Goal: Task Accomplishment & Management: Manage account settings

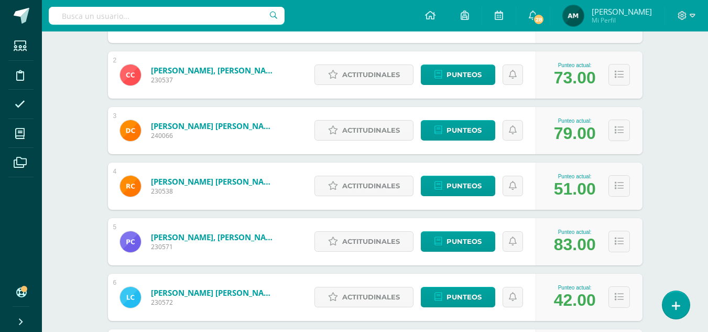
scroll to position [234, 0]
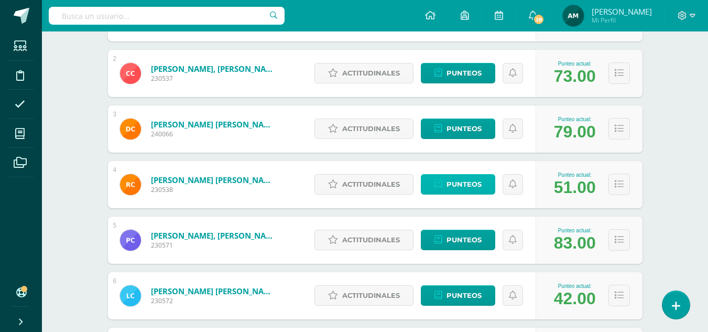
click at [473, 180] on span "Punteos" at bounding box center [463, 183] width 35 height 19
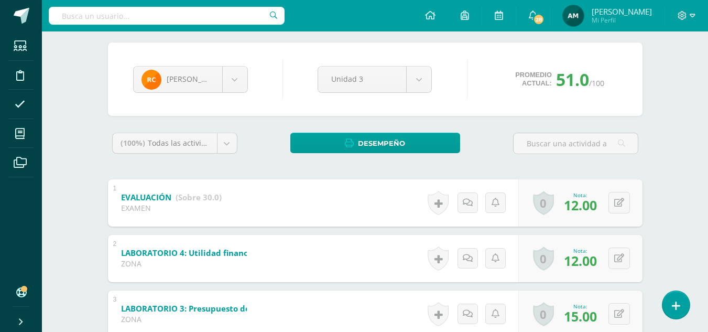
scroll to position [262, 0]
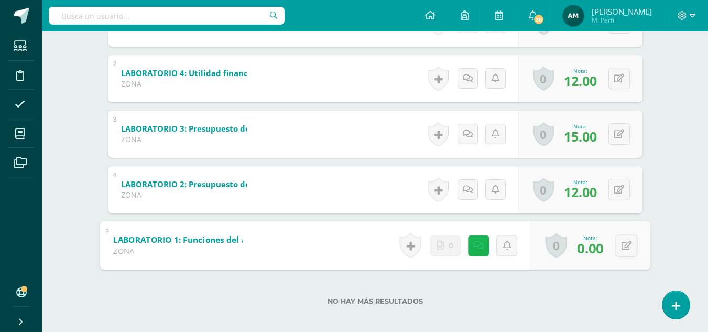
click at [478, 246] on icon at bounding box center [478, 244] width 10 height 9
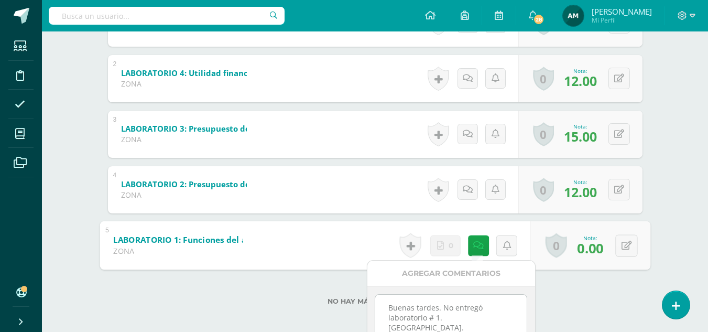
click at [601, 293] on div "No hay más resultados" at bounding box center [375, 293] width 534 height 49
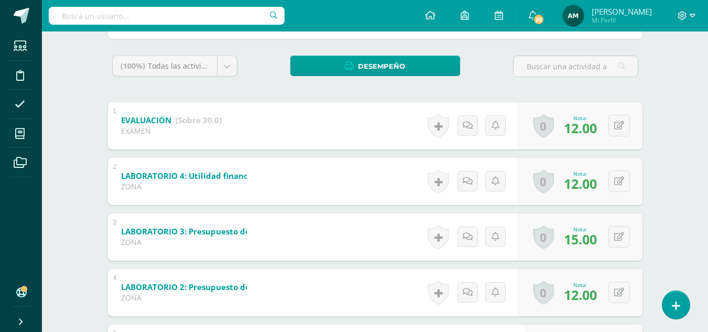
scroll to position [147, 0]
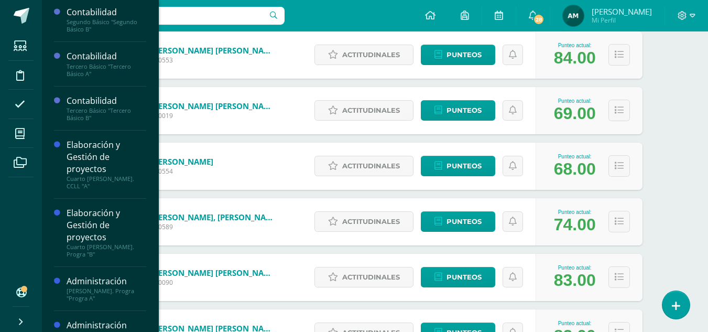
scroll to position [143, 0]
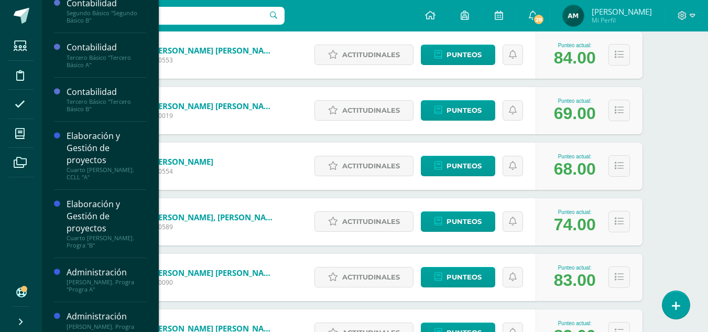
click at [92, 323] on div "[PERSON_NAME]. Progra "Progra B"" at bounding box center [107, 330] width 80 height 15
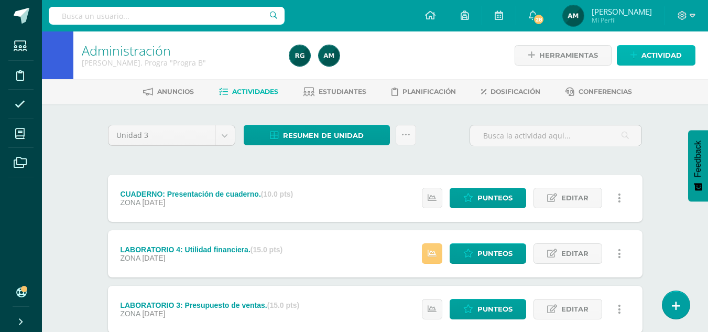
click at [658, 58] on span "Actividad" at bounding box center [661, 55] width 40 height 19
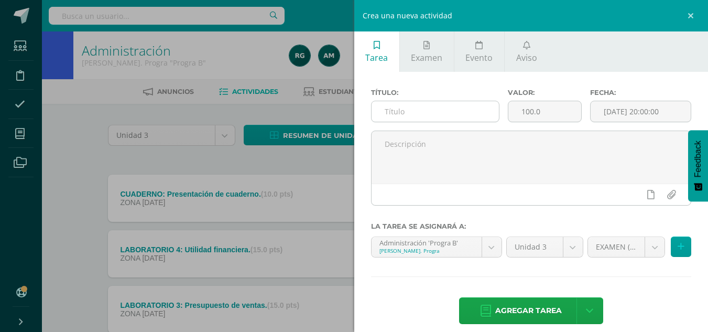
click at [447, 112] on input "text" at bounding box center [434, 111] width 127 height 20
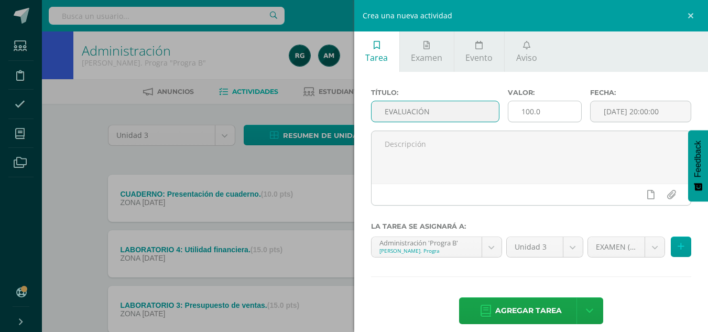
type input "EVALUACIÓN"
click at [525, 106] on input "100.0" at bounding box center [544, 111] width 73 height 20
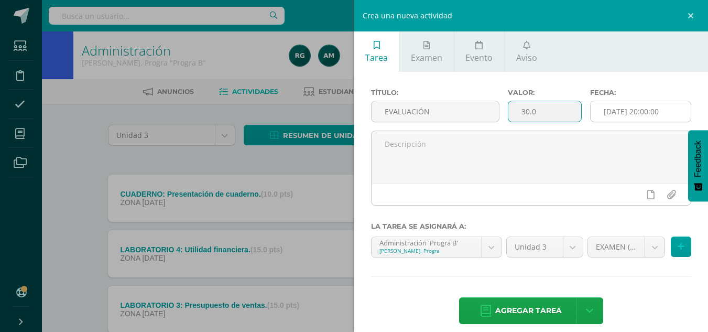
type input "30.0"
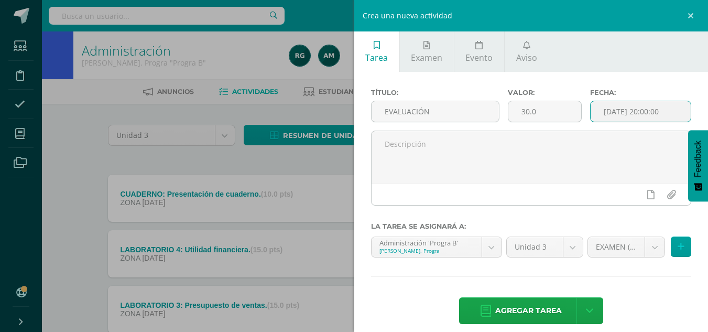
click at [624, 107] on input "[DATE] 20:00:00" at bounding box center [640, 111] width 100 height 20
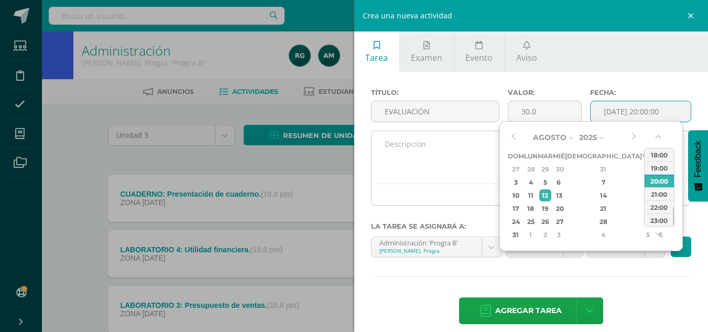
drag, startPoint x: 650, startPoint y: 159, endPoint x: 567, endPoint y: 152, distance: 83.5
click at [651, 159] on div "18:00" at bounding box center [658, 154] width 29 height 13
type input "2025-08-12 18:00"
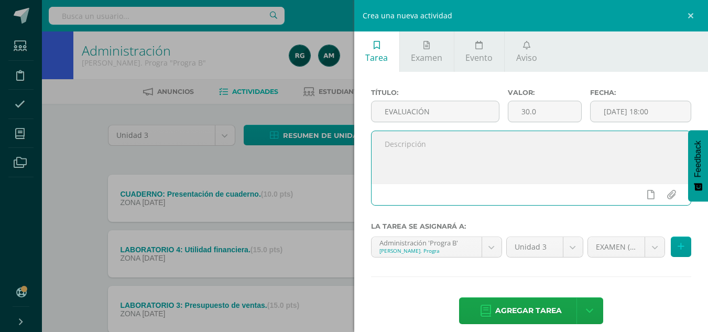
click at [518, 150] on textarea at bounding box center [531, 157] width 320 height 52
type textarea "Evaluación final de unidad."
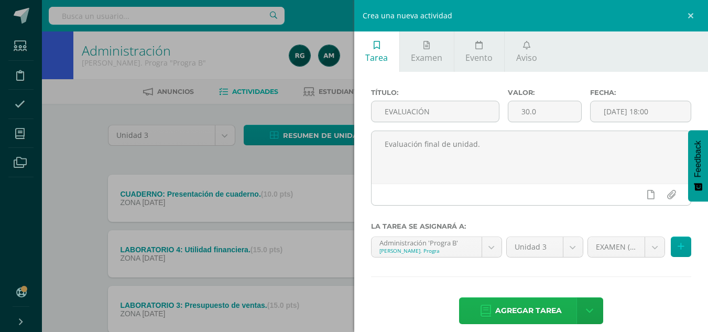
click at [530, 308] on span "Agregar tarea" at bounding box center [528, 311] width 67 height 26
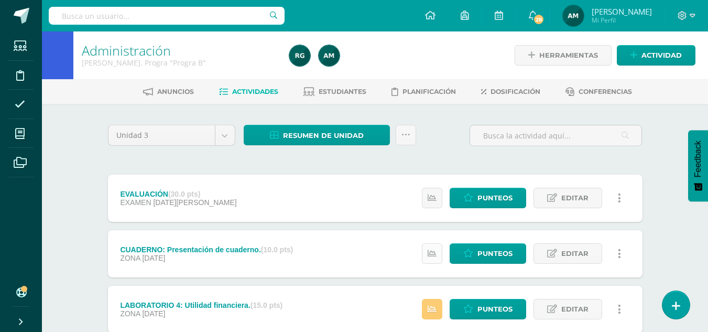
click at [438, 252] on link at bounding box center [432, 253] width 20 height 20
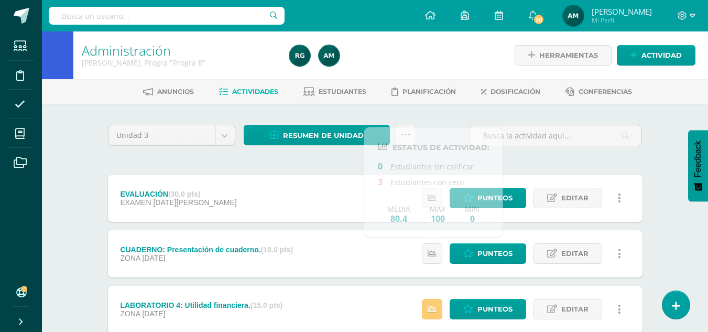
click at [579, 150] on div at bounding box center [555, 140] width 181 height 30
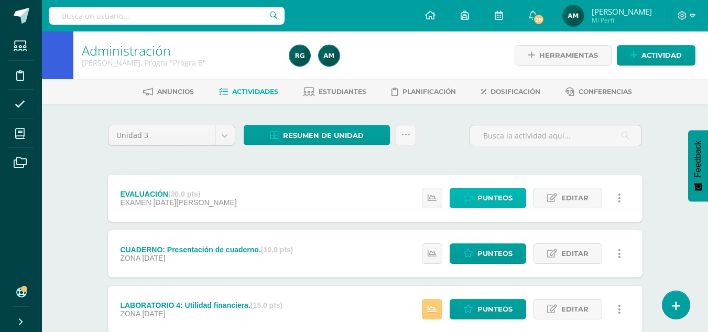
click at [488, 200] on span "Punteos" at bounding box center [494, 197] width 35 height 19
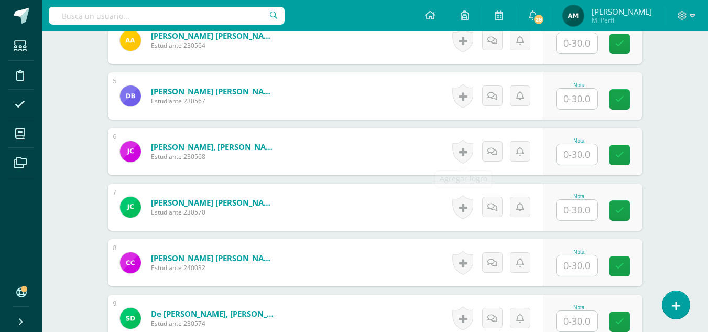
scroll to position [524, 0]
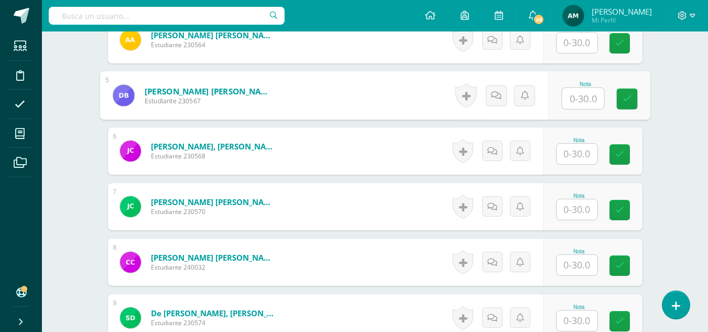
click at [574, 100] on input "text" at bounding box center [583, 98] width 42 height 21
type input "25"
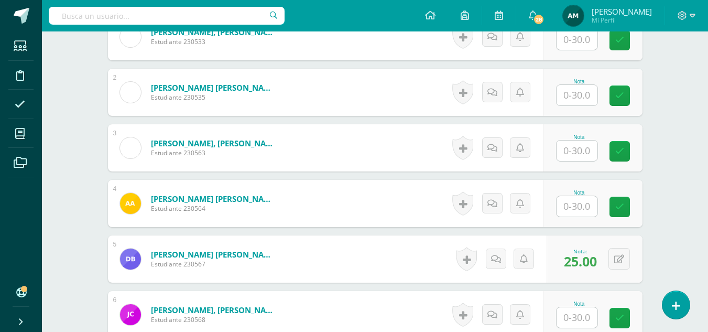
scroll to position [355, 0]
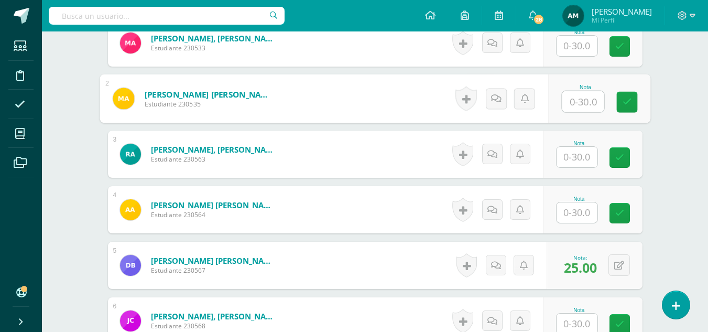
click at [572, 100] on input "text" at bounding box center [583, 101] width 42 height 21
type input "9"
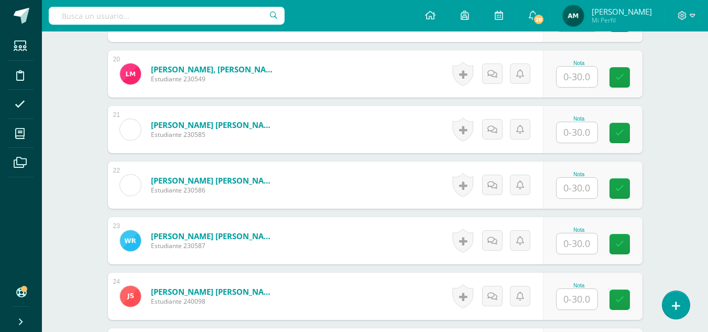
scroll to position [1376, 0]
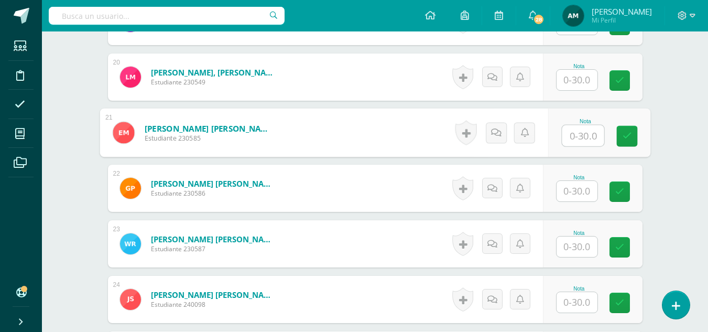
click at [579, 139] on input "text" at bounding box center [583, 135] width 42 height 21
type input "23"
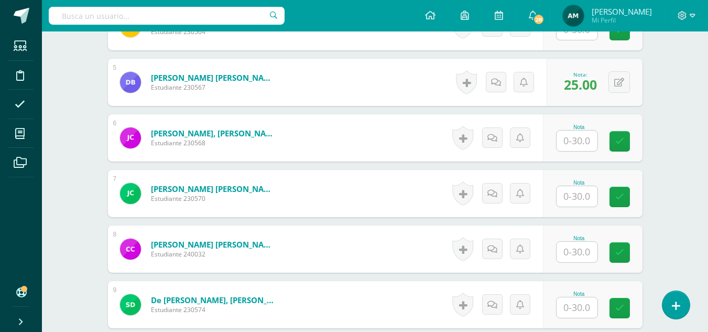
scroll to position [531, 0]
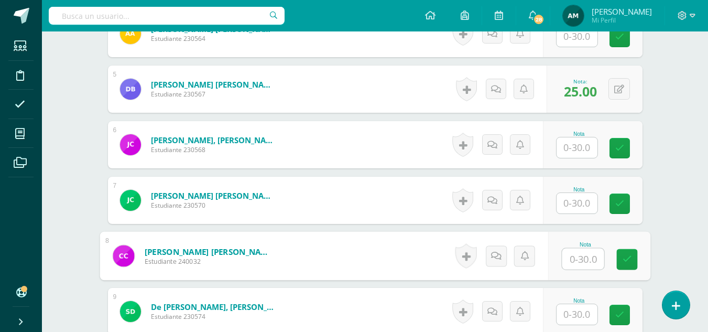
click at [575, 256] on input "text" at bounding box center [583, 258] width 42 height 21
type input "15"
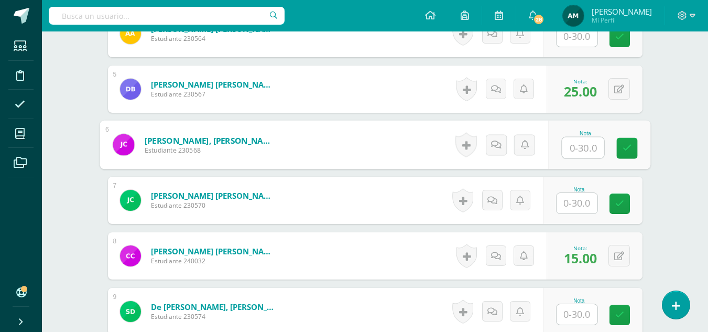
click at [572, 143] on input "text" at bounding box center [583, 147] width 42 height 21
type input "16"
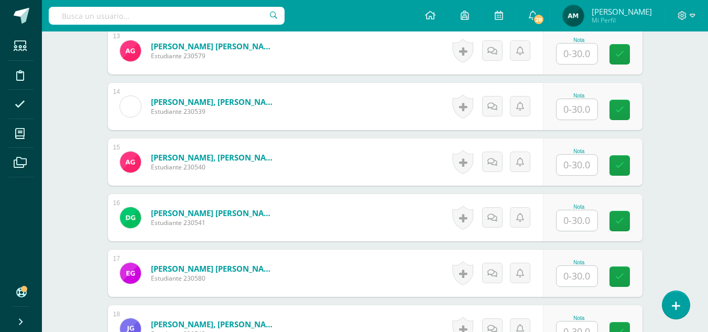
scroll to position [1050, 0]
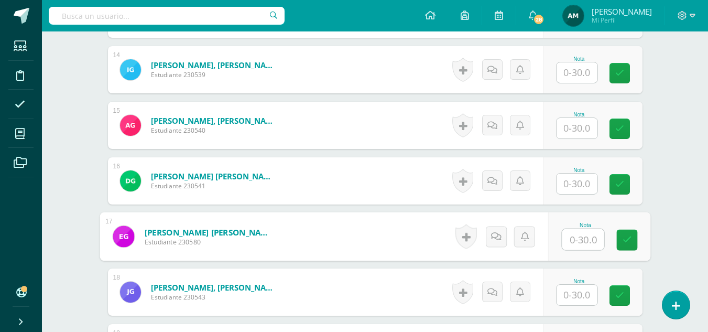
click at [578, 237] on input "text" at bounding box center [583, 239] width 42 height 21
type input "19"
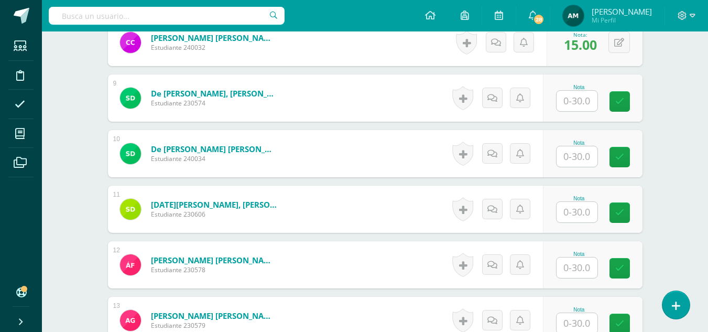
scroll to position [720, 0]
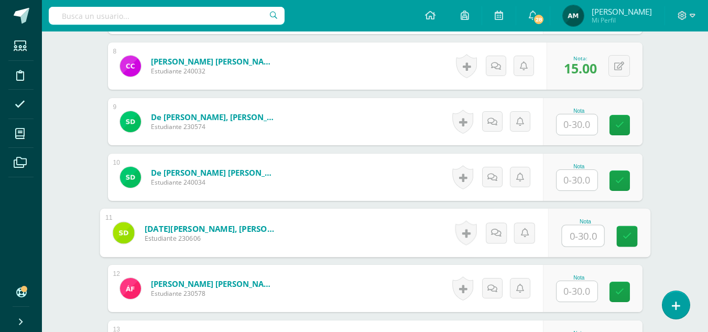
click at [574, 230] on input "text" at bounding box center [583, 235] width 42 height 21
type input "1"
click at [672, 234] on div "Administración Quinto Bach. Progra "Progra B" Herramientas Detalle de asistenci…" at bounding box center [375, 288] width 666 height 1954
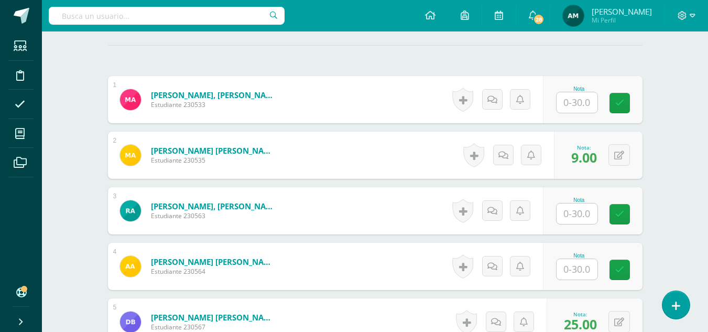
scroll to position [291, 0]
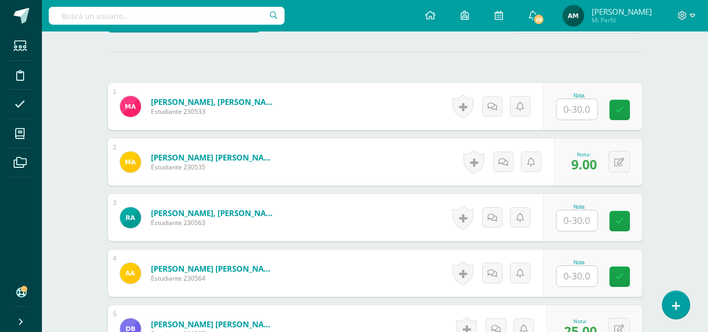
click at [577, 111] on input "text" at bounding box center [576, 109] width 41 height 20
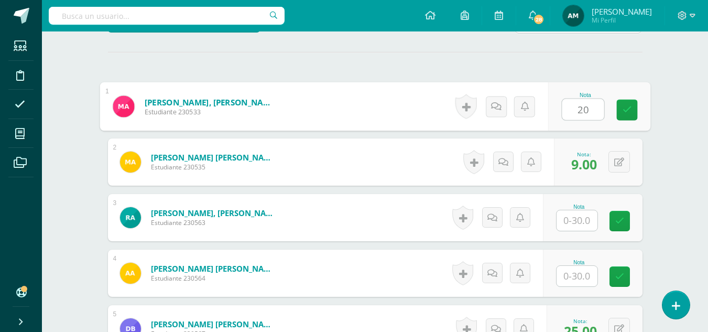
type input "20"
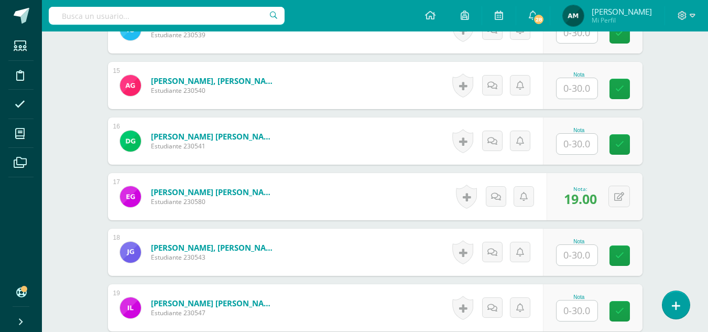
scroll to position [1097, 0]
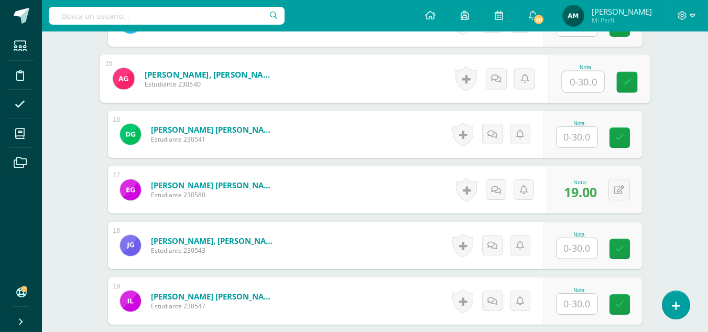
click at [578, 82] on input "text" at bounding box center [583, 81] width 42 height 21
type input "1"
type input "21"
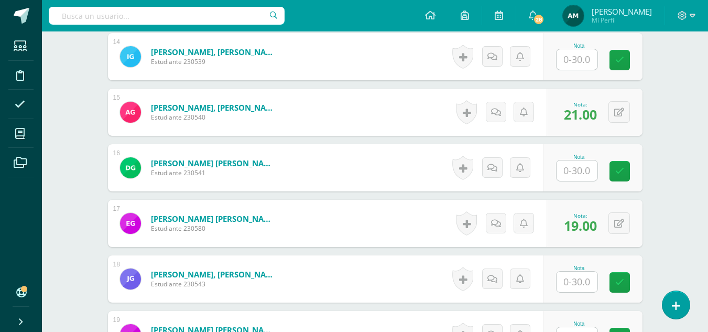
scroll to position [1060, 0]
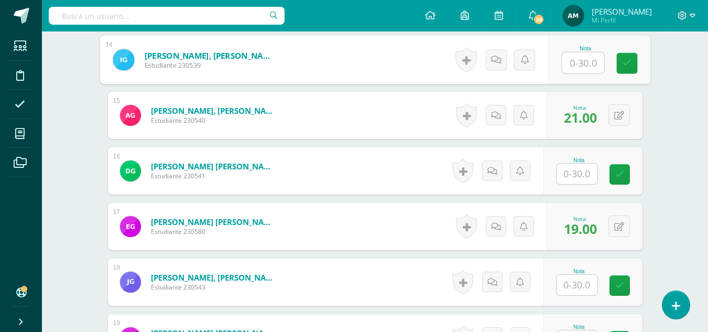
click at [579, 62] on input "text" at bounding box center [583, 62] width 42 height 21
type input "25"
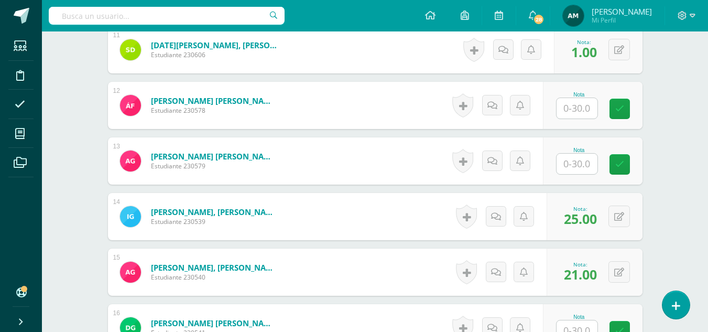
scroll to position [900, 0]
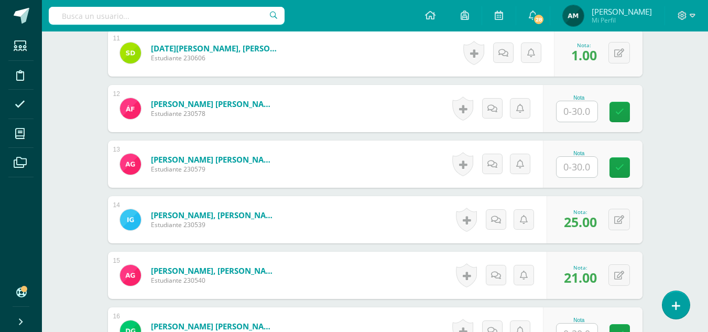
click at [577, 108] on input "text" at bounding box center [576, 111] width 41 height 20
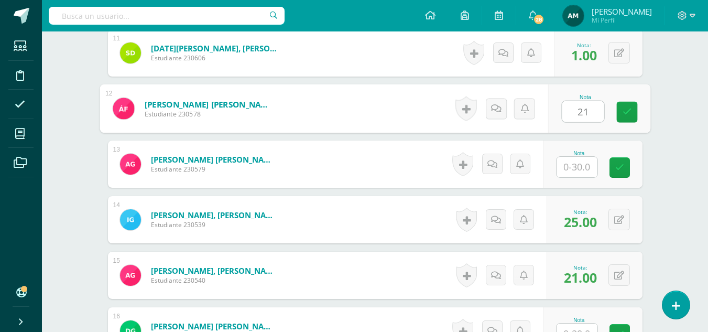
type input "21"
click at [660, 128] on div "¿Estás seguro que quieres eliminar esta actividad? Esto borrará la actividad y …" at bounding box center [375, 144] width 576 height 1881
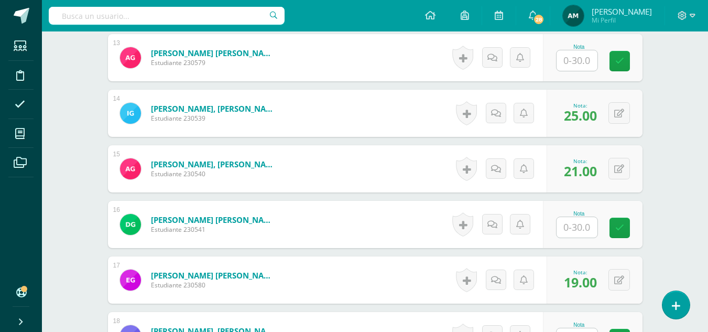
scroll to position [1003, 0]
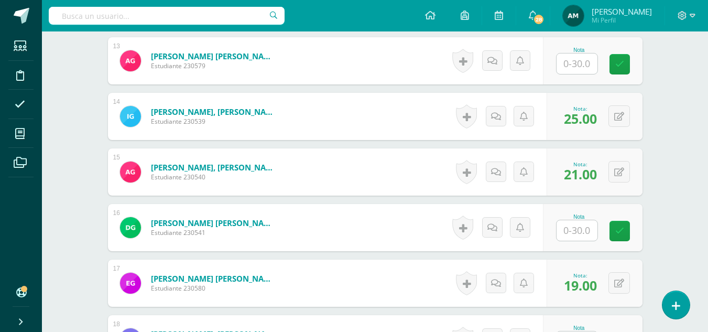
click at [587, 64] on input "text" at bounding box center [576, 63] width 41 height 20
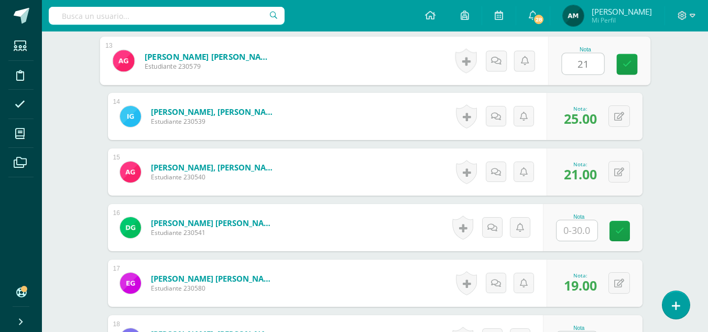
type input "21"
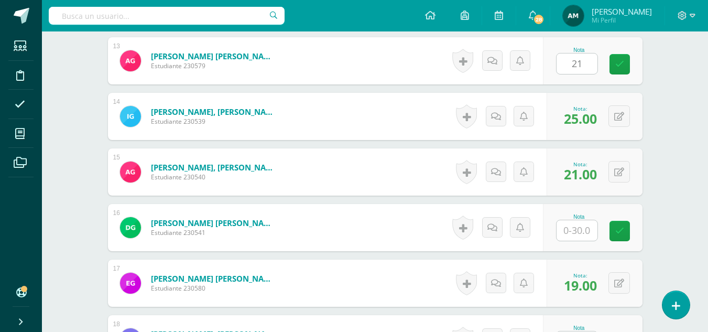
click at [675, 87] on div "Administración Quinto Bach. Progra "Progra B" Herramientas Detalle de asistenci…" at bounding box center [375, 5] width 666 height 1954
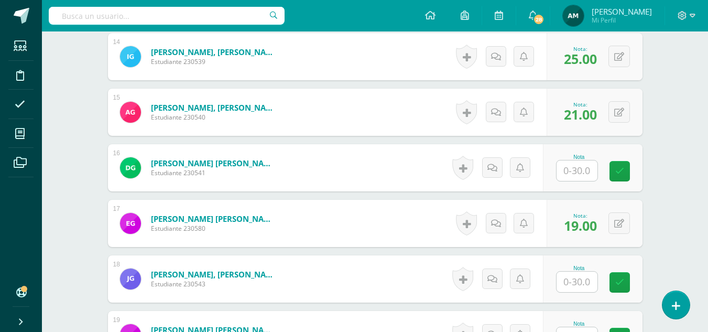
scroll to position [1066, 0]
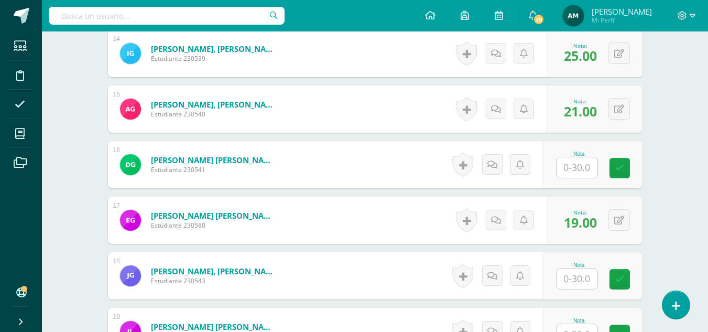
click at [578, 277] on input "text" at bounding box center [576, 278] width 41 height 20
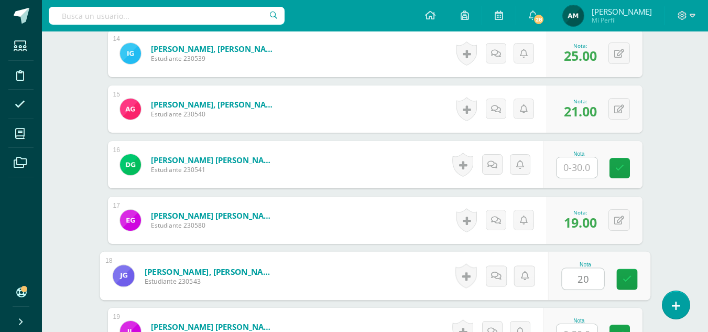
type input "20"
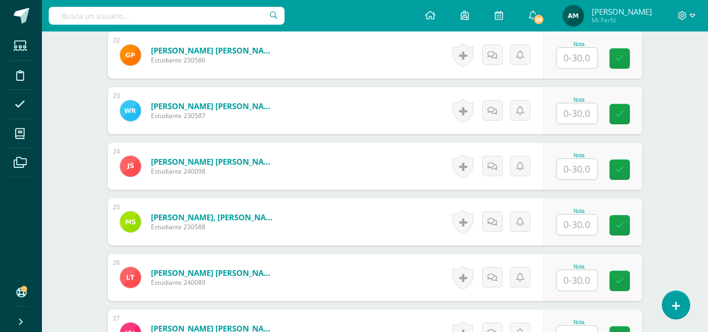
scroll to position [1519, 0]
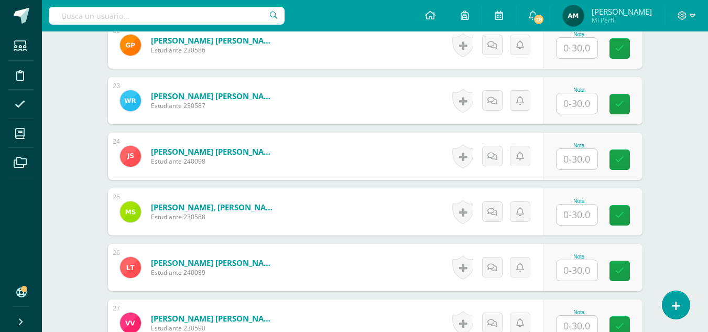
click at [572, 214] on input "text" at bounding box center [576, 214] width 41 height 20
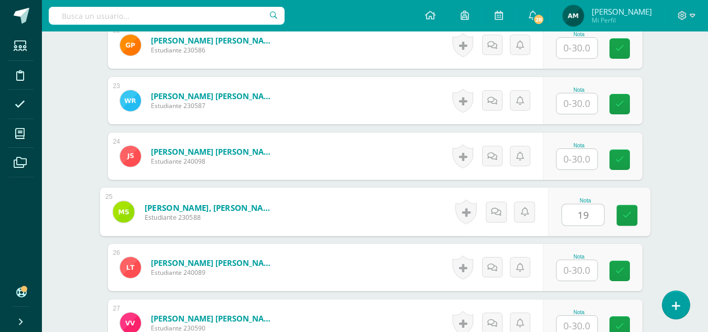
type input "19"
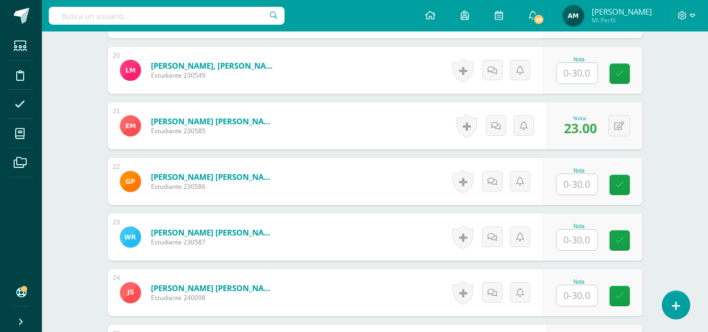
scroll to position [1373, 0]
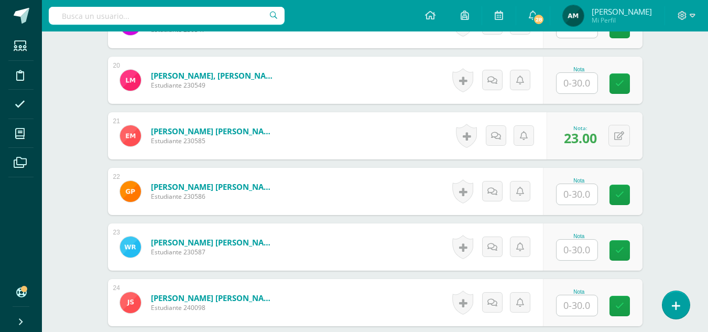
click at [574, 194] on input "text" at bounding box center [576, 194] width 41 height 20
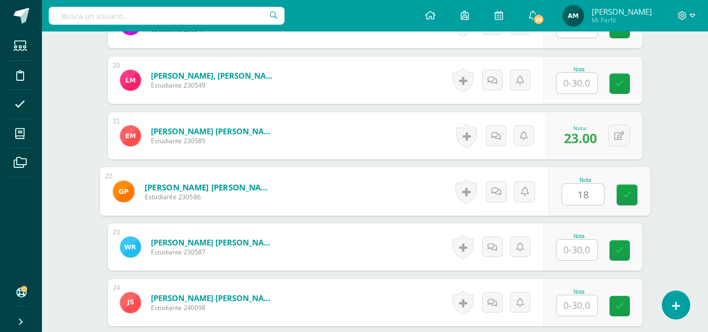
type input "18"
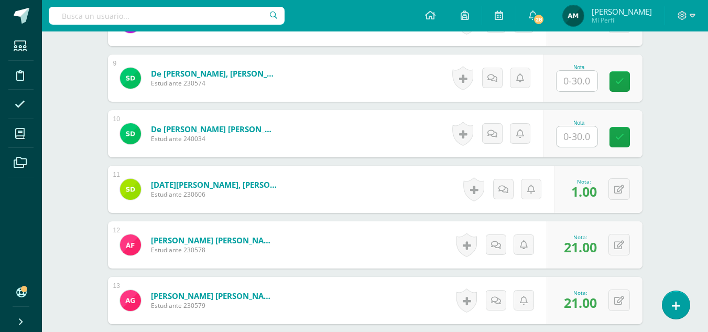
scroll to position [750, 0]
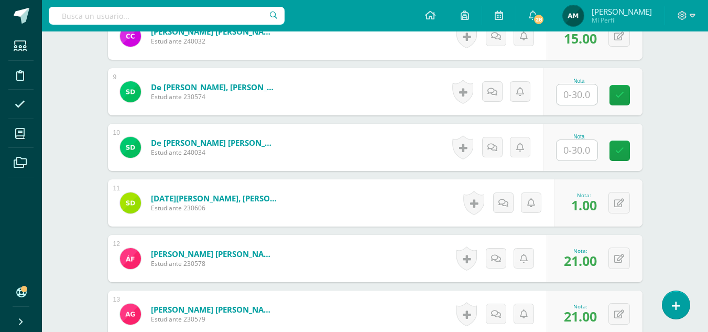
click at [579, 94] on input "text" at bounding box center [576, 94] width 41 height 20
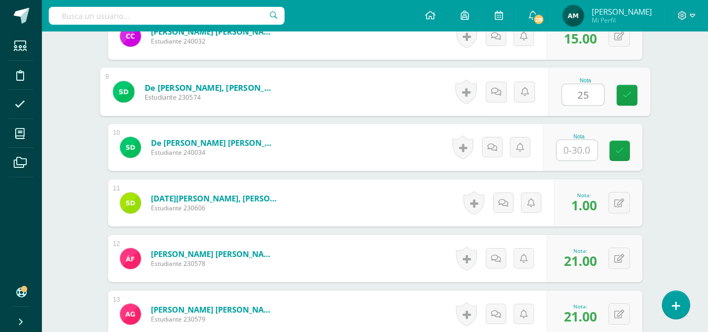
type input "25"
click at [688, 144] on div "Administración Quinto Bach. Progra "Progra B" Herramientas Detalle de asistenci…" at bounding box center [375, 258] width 666 height 1954
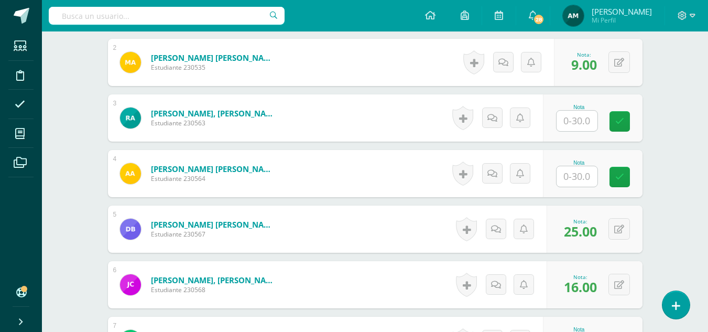
scroll to position [388, 0]
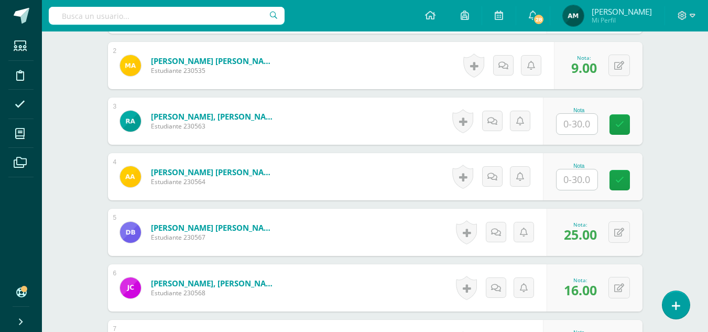
click at [573, 123] on input "text" at bounding box center [576, 124] width 41 height 20
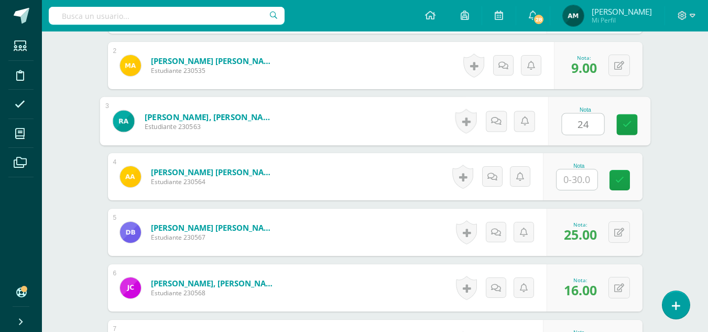
type input "24"
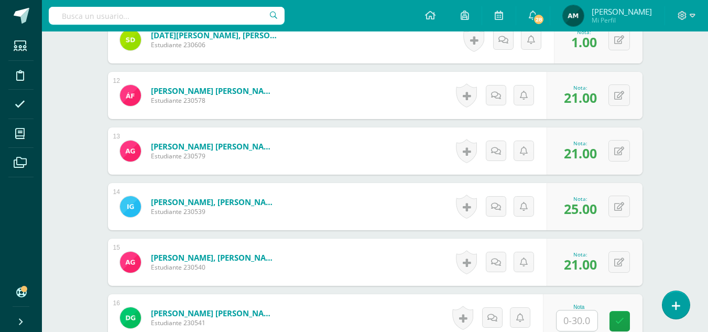
scroll to position [917, 0]
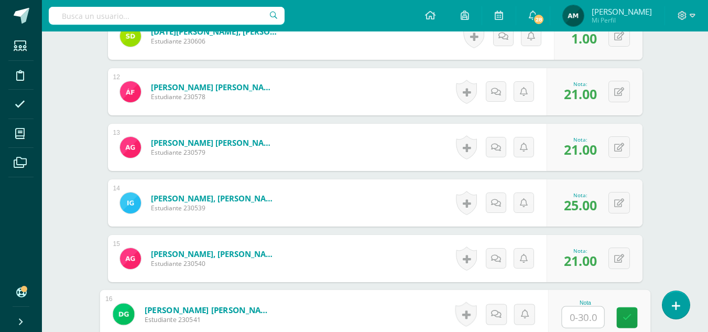
click at [571, 312] on input "text" at bounding box center [583, 316] width 42 height 21
type input "25"
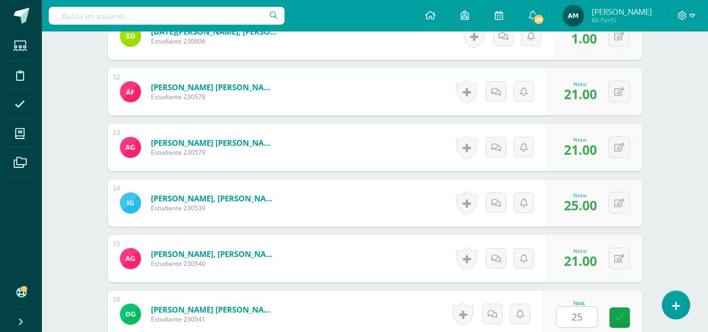
click at [659, 256] on div "¿Estás seguro que quieres eliminar esta actividad? Esto borrará la actividad y …" at bounding box center [375, 127] width 576 height 1881
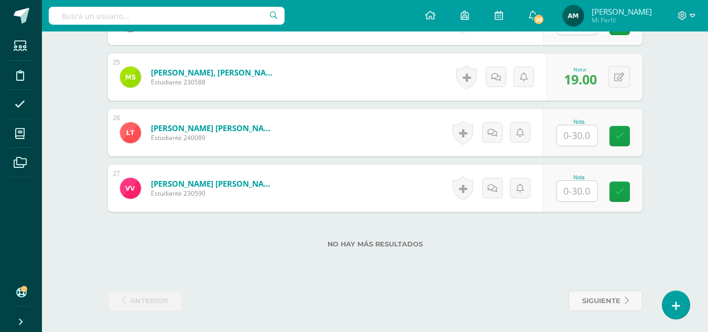
click at [574, 190] on input "text" at bounding box center [576, 191] width 41 height 20
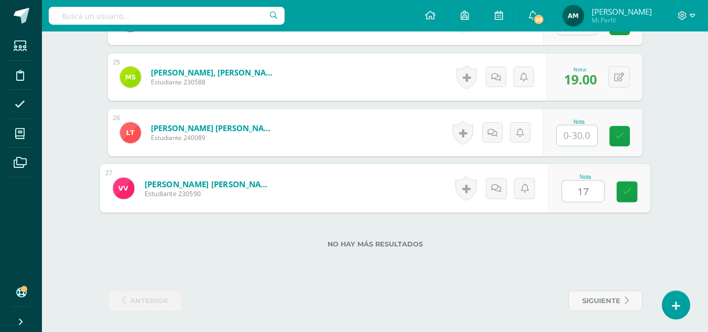
type input "17"
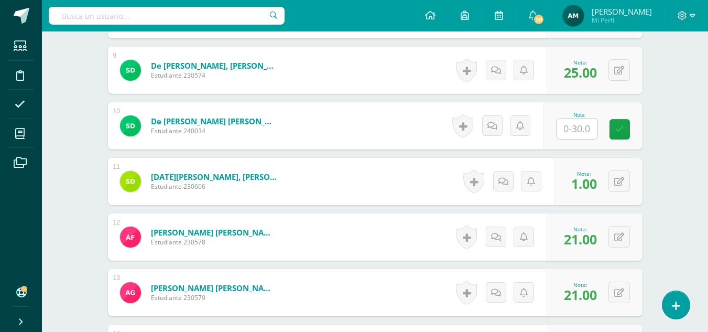
scroll to position [769, 0]
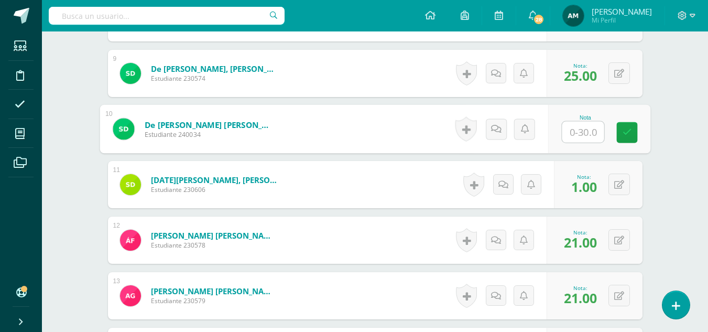
click at [576, 132] on input "text" at bounding box center [583, 132] width 42 height 21
type input "15"
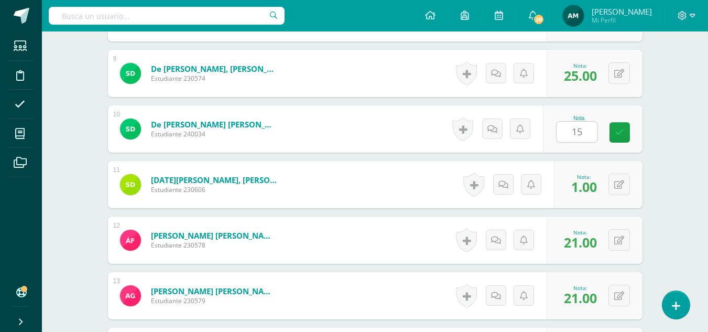
click at [677, 189] on div "Administración Quinto Bach. Progra "Progra B" Herramientas Detalle de asistenci…" at bounding box center [375, 240] width 666 height 1954
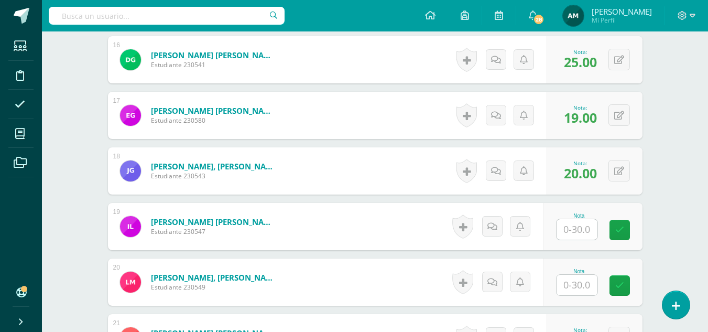
scroll to position [1257, 0]
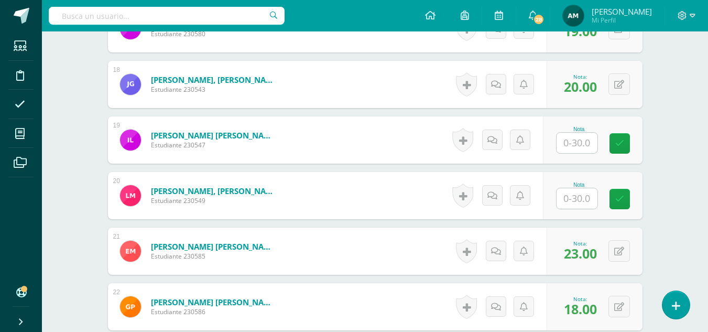
click at [574, 198] on input "text" at bounding box center [576, 198] width 41 height 20
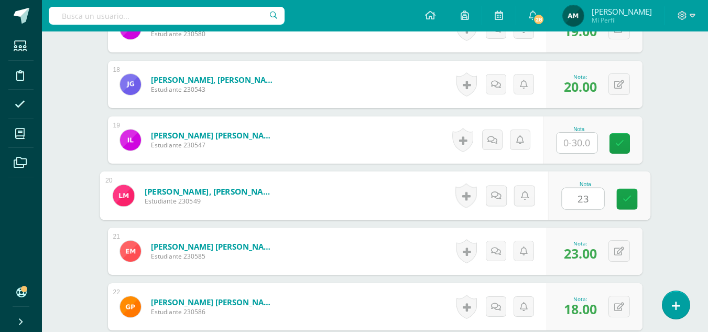
type input "23"
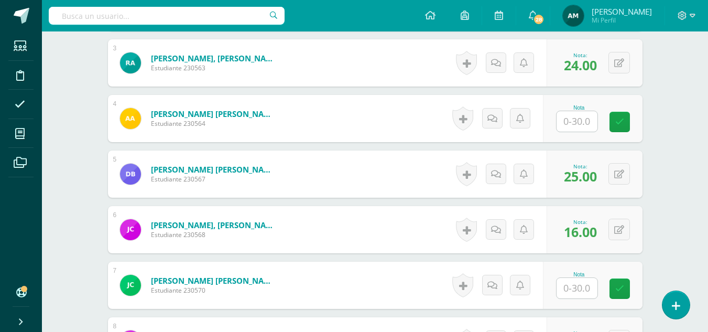
scroll to position [453, 0]
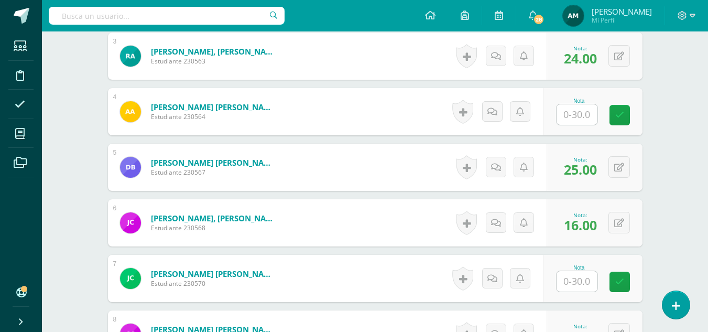
click at [571, 120] on input "text" at bounding box center [576, 114] width 41 height 20
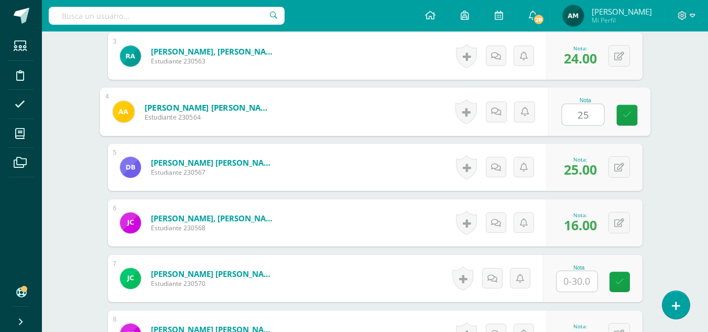
type input "25"
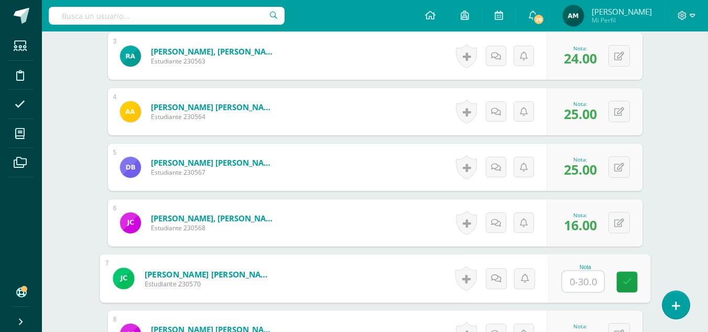
click at [579, 281] on input "text" at bounding box center [583, 281] width 42 height 21
type input "23"
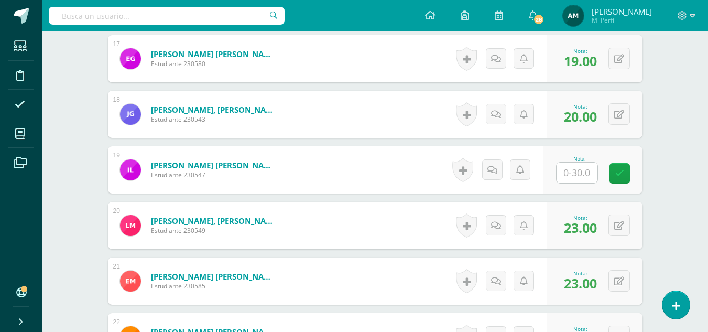
scroll to position [1281, 0]
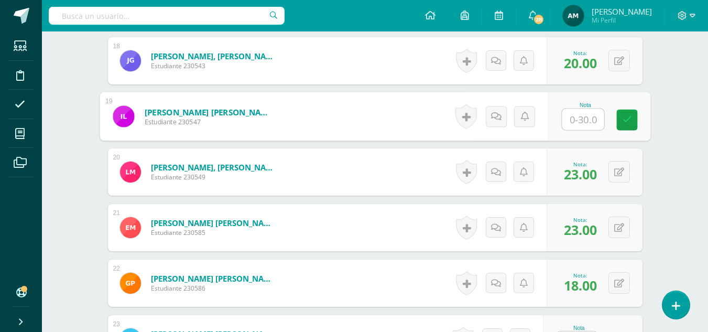
click at [574, 118] on input "text" at bounding box center [583, 119] width 42 height 21
type input "0"
click at [492, 121] on link at bounding box center [495, 116] width 21 height 21
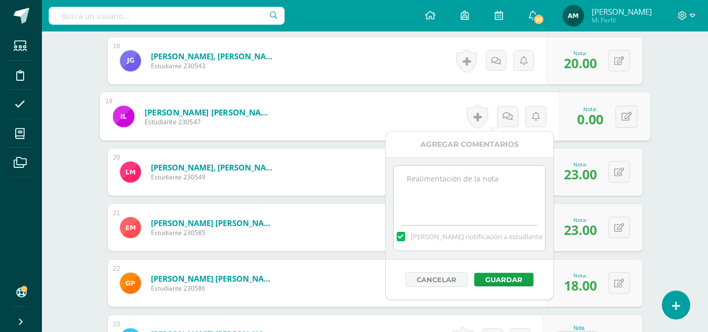
click at [451, 187] on textarea at bounding box center [468, 192] width 151 height 52
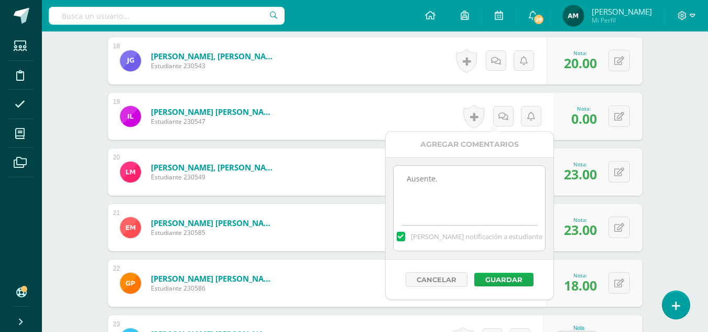
type textarea "Ausente."
click at [505, 275] on button "Guardar" at bounding box center [503, 279] width 59 height 14
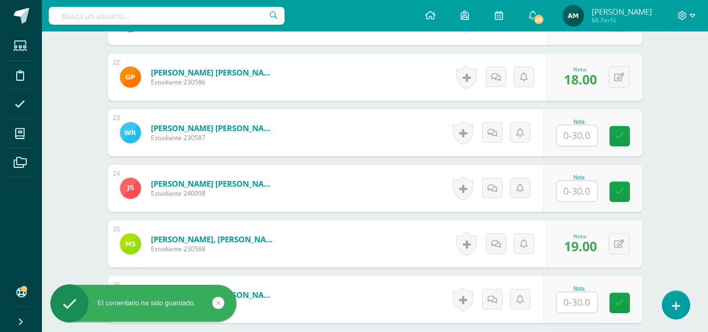
scroll to position [1497, 0]
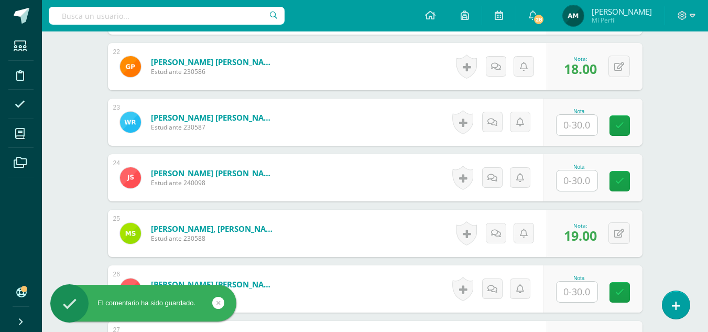
click at [579, 126] on input "text" at bounding box center [576, 125] width 41 height 20
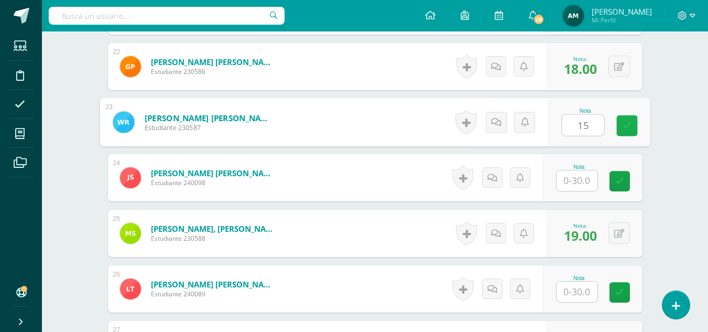
type input "15"
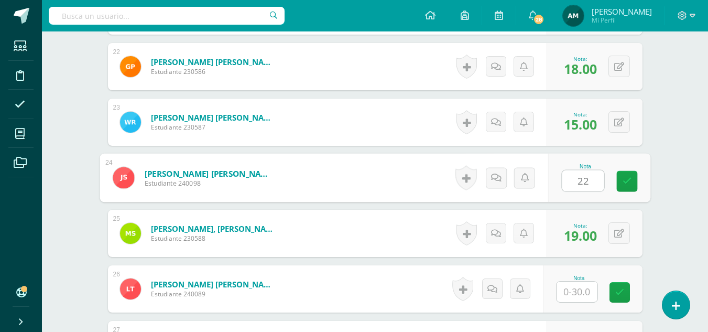
type input "22"
click at [574, 289] on input "text" at bounding box center [576, 291] width 41 height 20
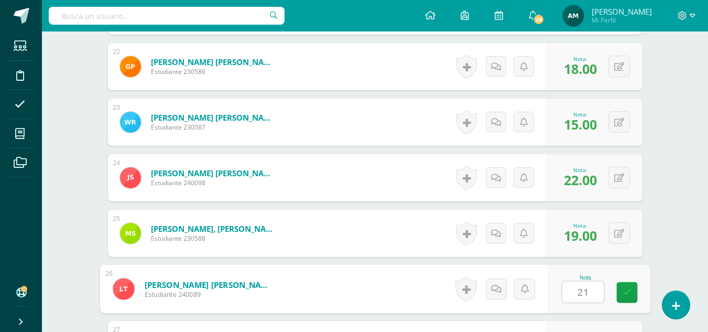
type input "21"
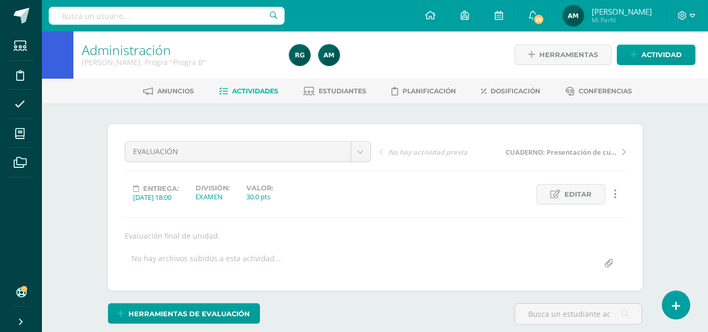
scroll to position [0, 0]
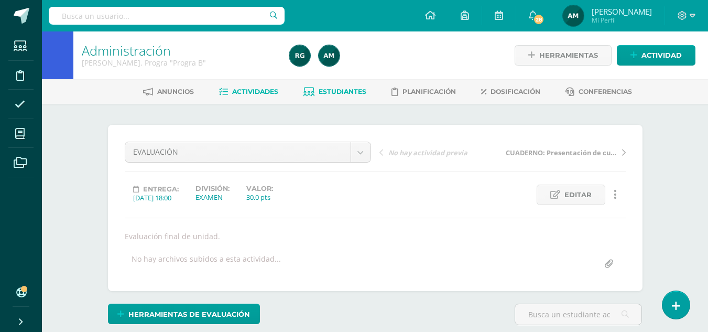
click at [337, 87] on span "Estudiantes" at bounding box center [343, 91] width 48 height 8
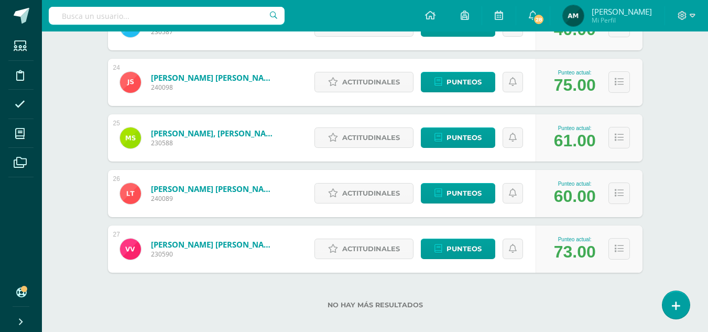
scroll to position [1457, 0]
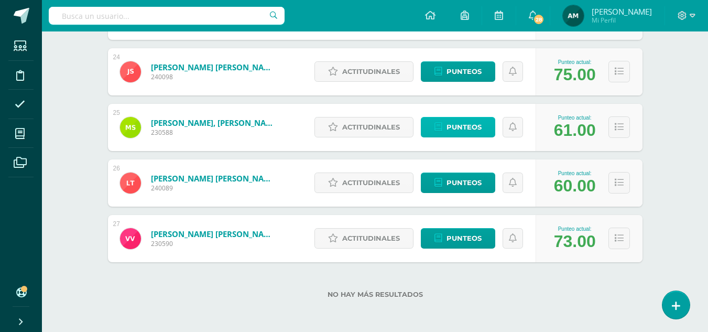
click at [469, 127] on span "Punteos" at bounding box center [463, 126] width 35 height 19
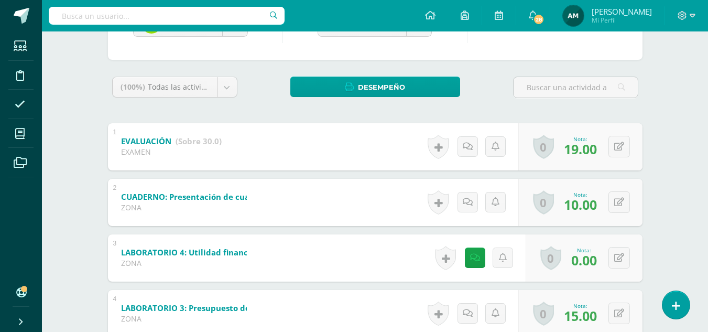
scroll to position [157, 0]
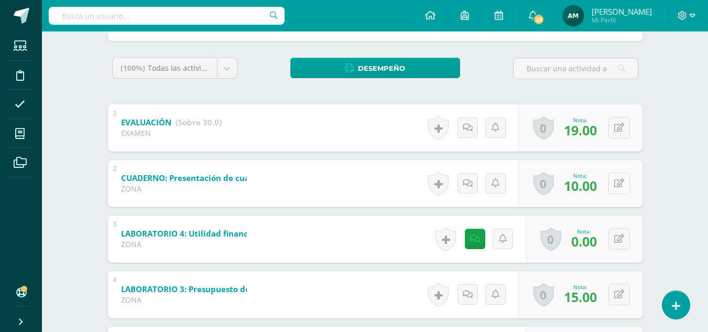
click at [622, 185] on icon at bounding box center [619, 183] width 10 height 9
type input "5"
click at [472, 185] on icon at bounding box center [467, 183] width 10 height 9
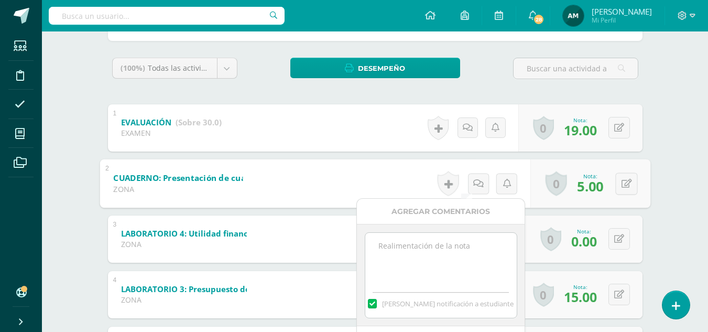
click at [423, 248] on textarea at bounding box center [440, 259] width 151 height 52
type textarea "+"
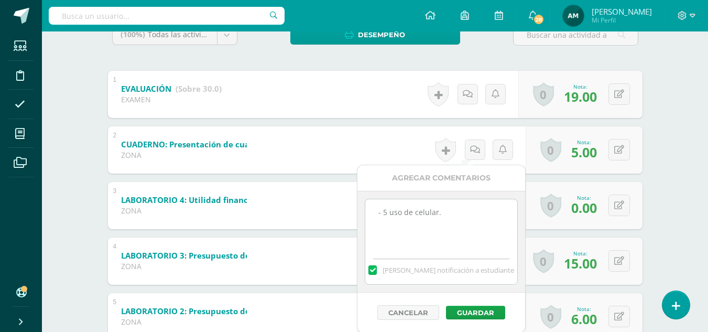
scroll to position [210, 0]
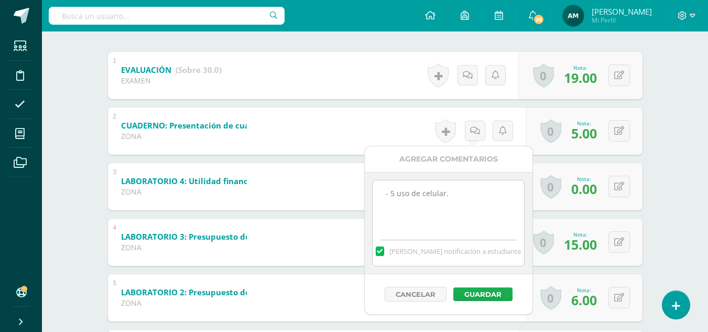
type textarea "- 5 uso de celular."
click at [485, 295] on button "Guardar" at bounding box center [482, 294] width 59 height 14
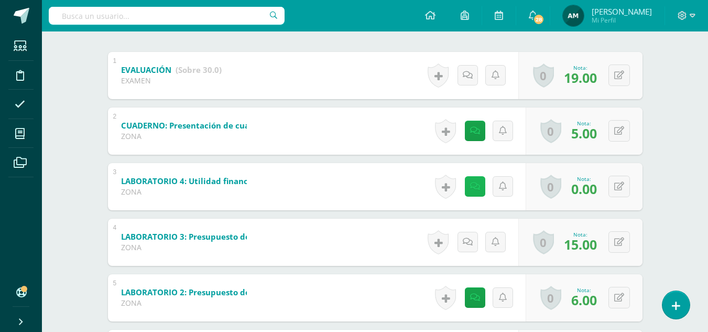
click at [482, 185] on link at bounding box center [475, 186] width 20 height 20
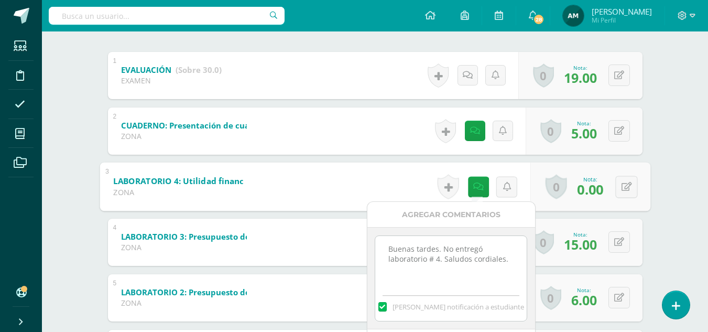
click at [679, 147] on div "Administración Quinto Bach. Progra "Progra B" Herramientas Detalle de asistenci…" at bounding box center [375, 134] width 666 height 624
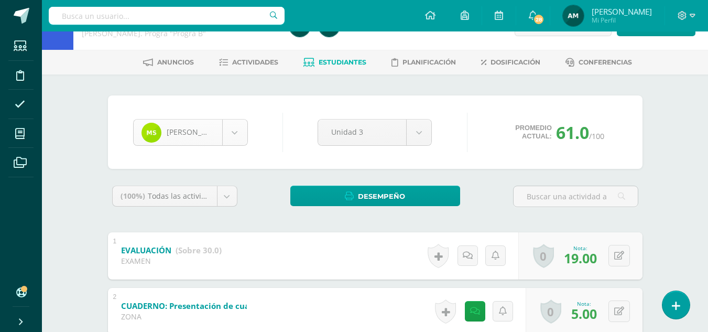
scroll to position [795, 0]
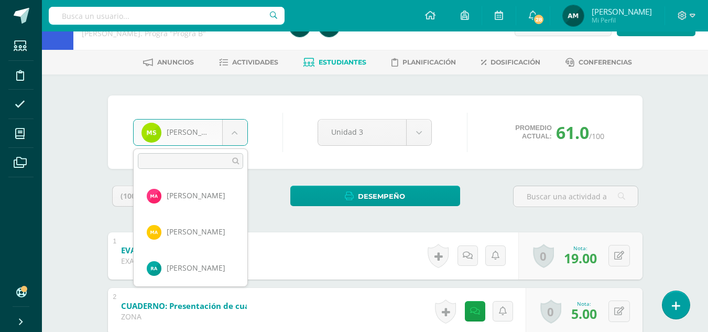
click at [236, 133] on body "El comentario ha sido guardado. Estudiantes Disciplina Asistencia Mis cursos Ar…" at bounding box center [354, 299] width 708 height 656
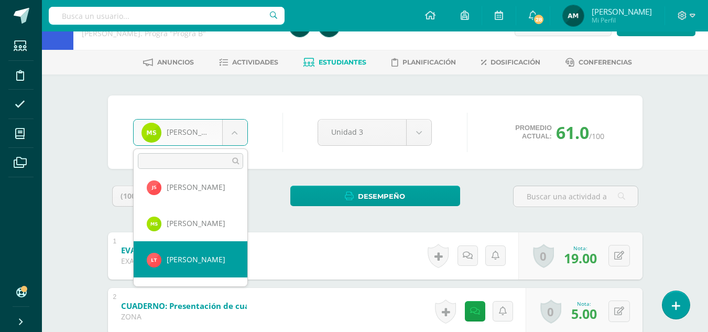
select select "1188"
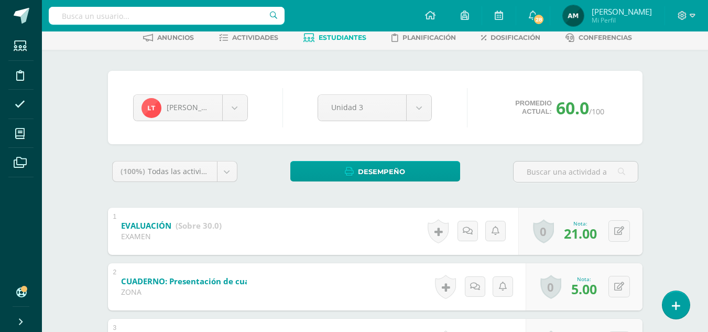
scroll to position [105, 0]
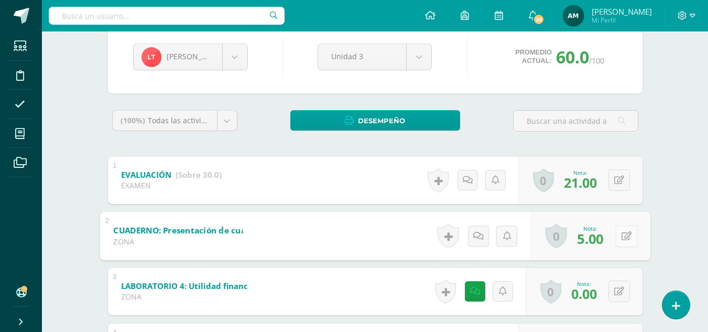
click at [617, 239] on button at bounding box center [626, 236] width 22 height 22
type input "0"
click at [468, 238] on icon at bounding box center [467, 235] width 10 height 9
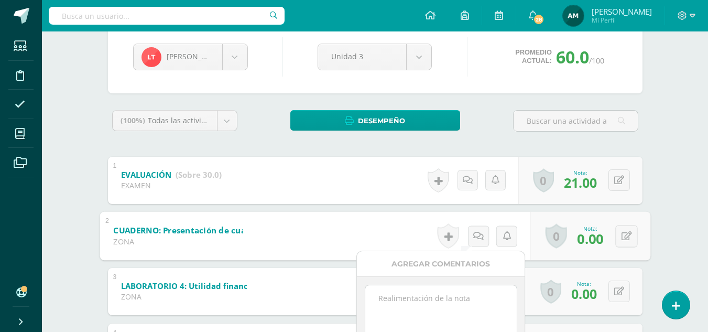
click at [435, 297] on textarea at bounding box center [440, 311] width 151 height 52
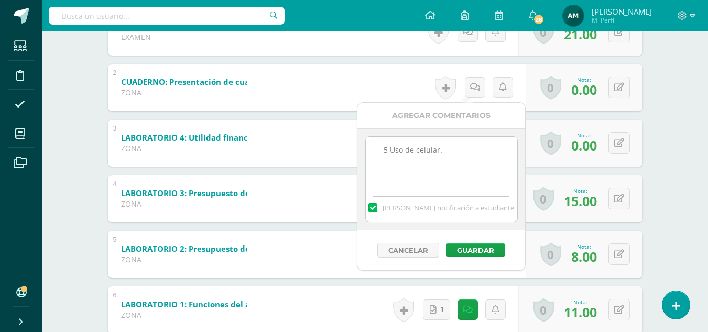
scroll to position [314, 0]
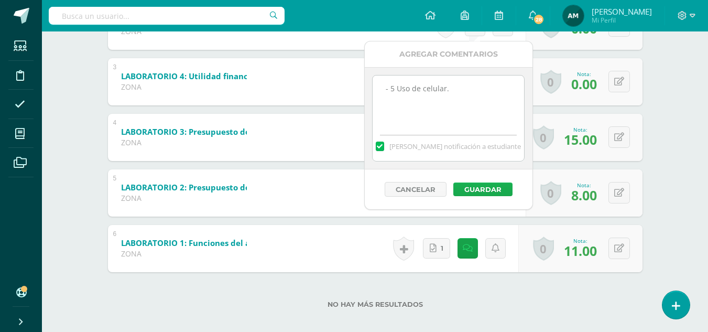
type textarea "- 5 Uso de celular."
click at [484, 186] on button "Guardar" at bounding box center [482, 189] width 59 height 14
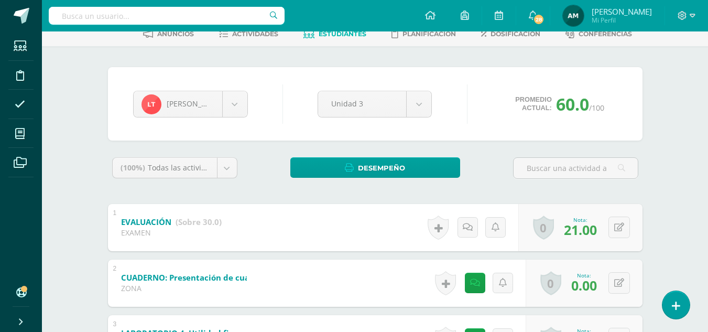
scroll to position [52, 0]
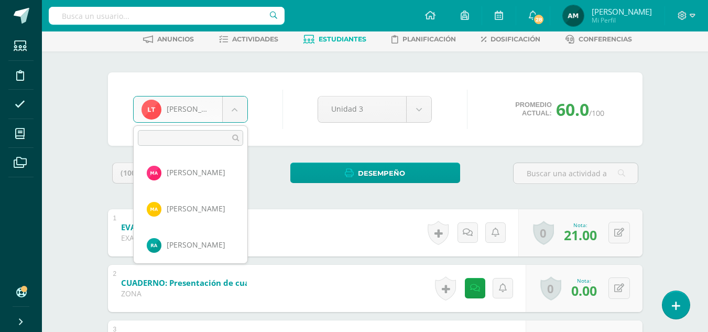
click at [236, 113] on body "El comentario ha sido guardado. Estudiantes Disciplina Asistencia Mis cursos Ar…" at bounding box center [354, 276] width 708 height 656
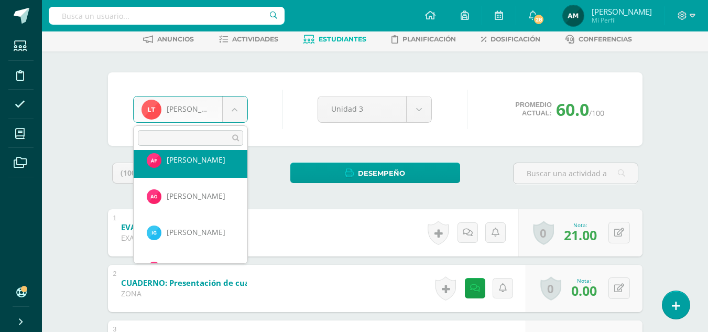
scroll to position [402, 0]
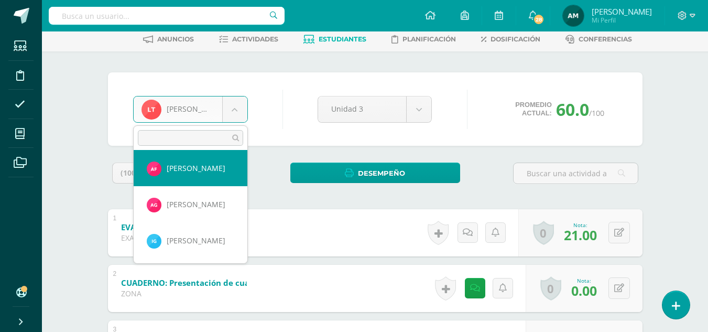
select select "559"
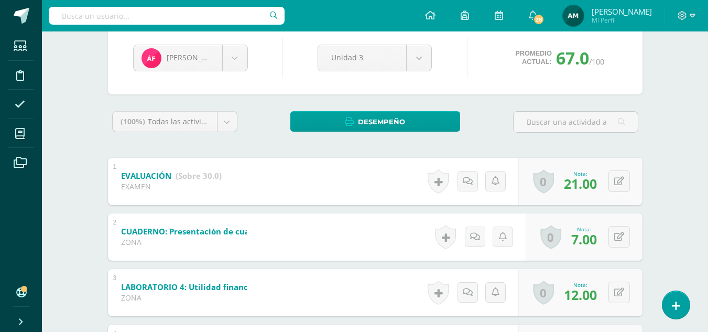
scroll to position [105, 0]
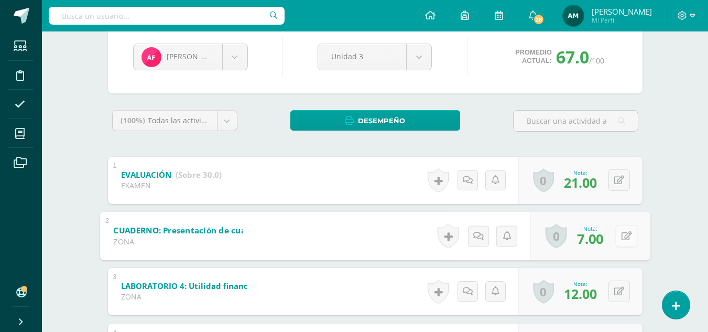
click at [615, 232] on button at bounding box center [626, 236] width 22 height 22
type input "4"
click at [472, 239] on icon at bounding box center [467, 235] width 10 height 9
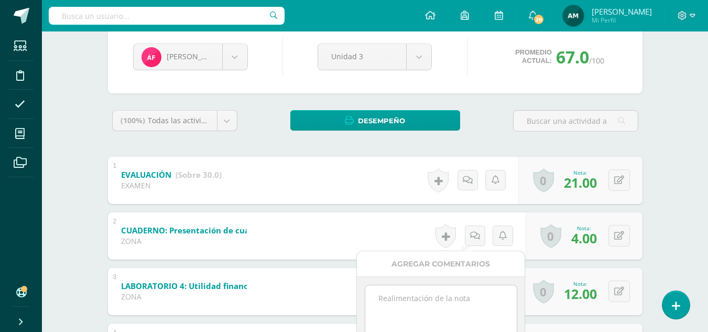
click at [410, 301] on textarea at bounding box center [440, 311] width 151 height 52
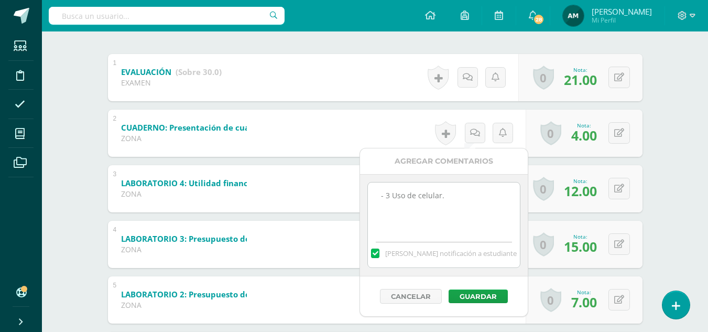
scroll to position [210, 0]
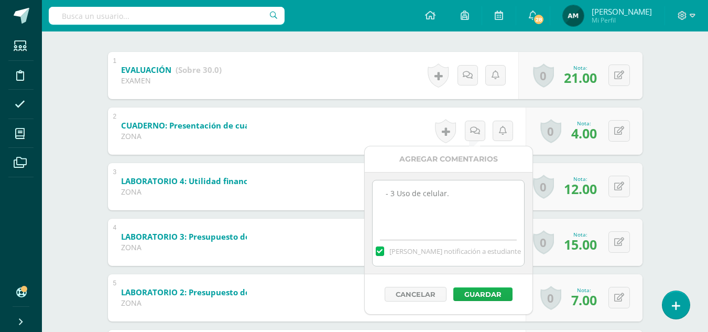
type textarea "- 3 Uso de celular."
click at [490, 297] on button "Guardar" at bounding box center [482, 294] width 59 height 14
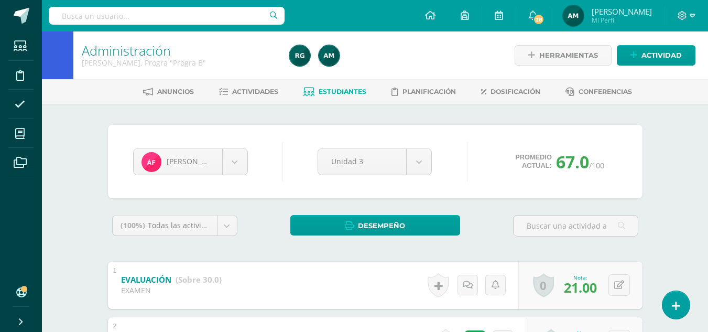
scroll to position [0, 0]
click at [336, 92] on span "Estudiantes" at bounding box center [343, 91] width 48 height 8
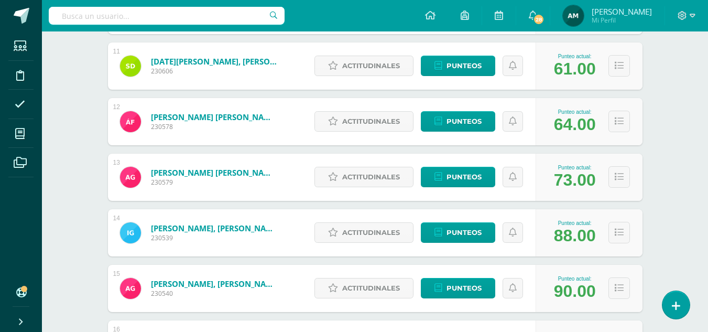
scroll to position [724, 0]
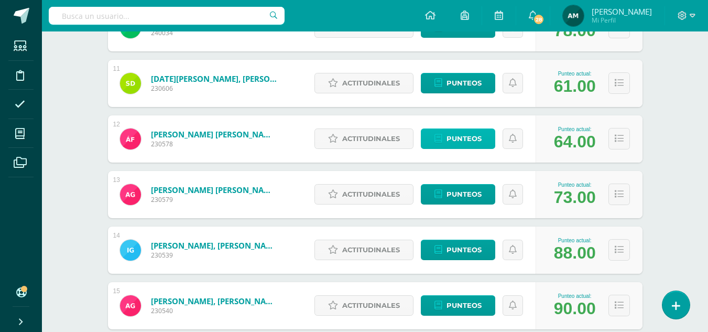
click at [463, 138] on span "Punteos" at bounding box center [463, 138] width 35 height 19
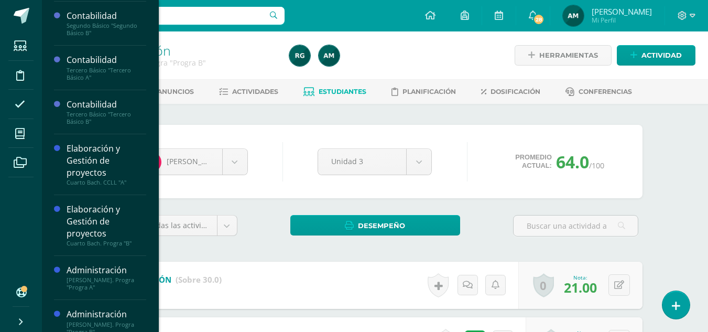
scroll to position [143, 0]
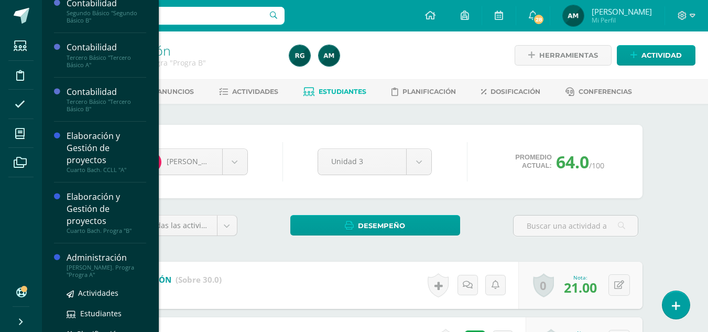
click at [99, 266] on div "[PERSON_NAME]. Progra "Progra A"" at bounding box center [107, 271] width 80 height 15
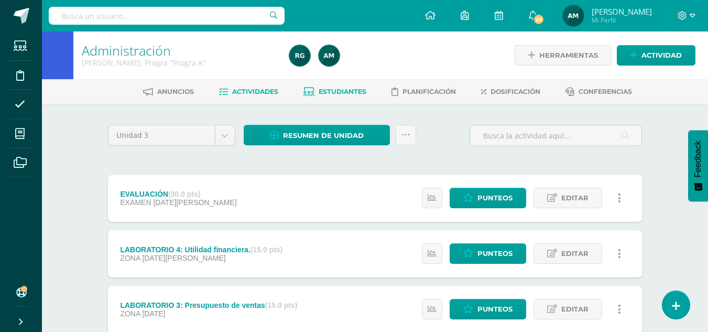
click at [342, 91] on span "Estudiantes" at bounding box center [343, 91] width 48 height 8
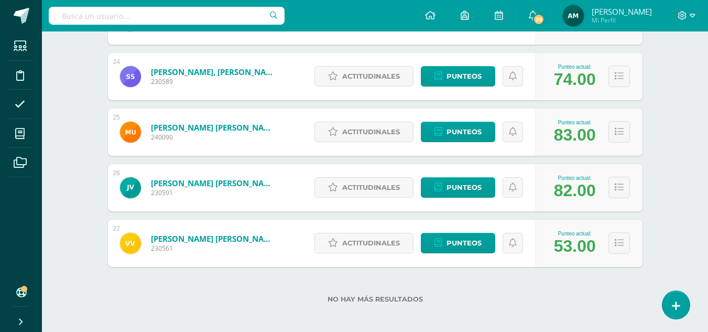
scroll to position [1400, 0]
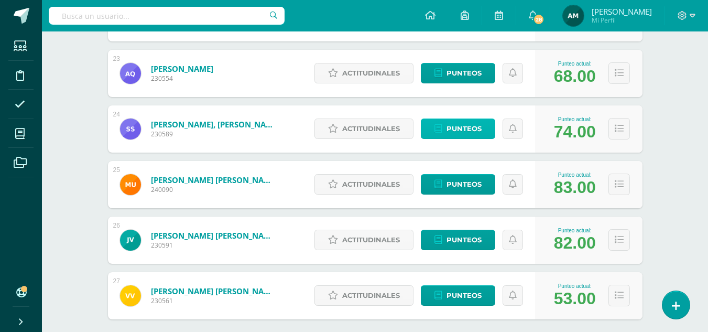
click at [476, 131] on span "Punteos" at bounding box center [463, 128] width 35 height 19
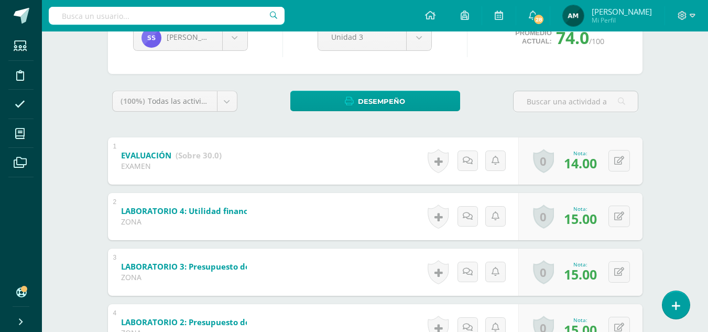
scroll to position [105, 0]
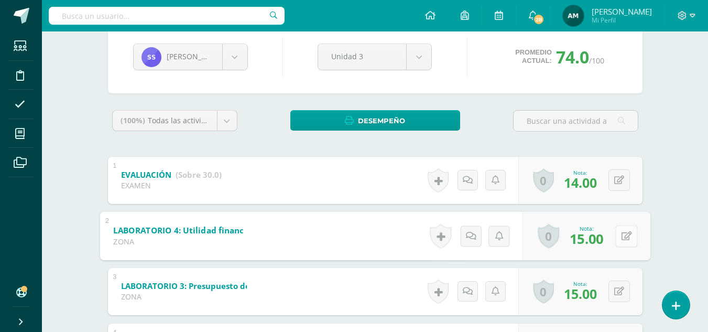
click at [614, 239] on div "0 Logros Logros obtenidos Aún no hay logros agregados Nota: 15.00" at bounding box center [586, 235] width 128 height 49
click at [628, 235] on icon at bounding box center [626, 235] width 10 height 9
type input "12"
click at [467, 239] on icon at bounding box center [467, 235] width 10 height 9
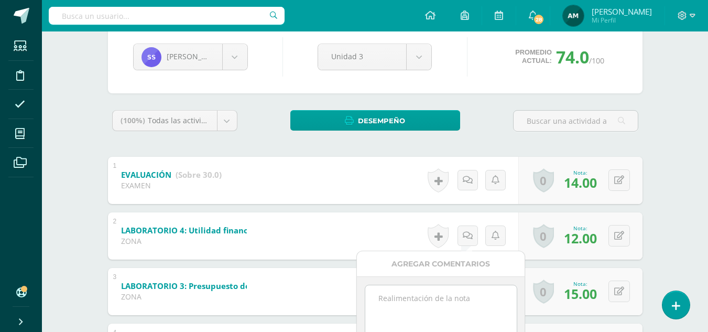
click at [429, 310] on textarea at bounding box center [440, 311] width 151 height 52
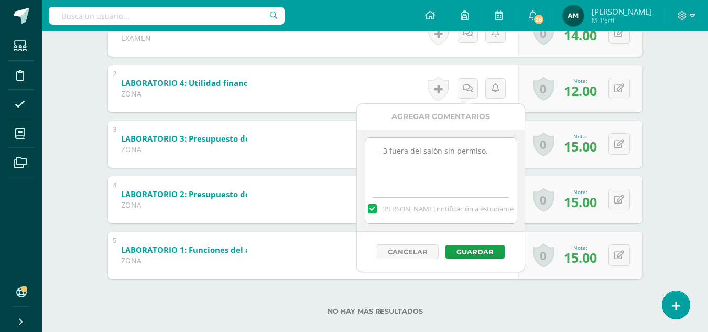
scroll to position [262, 0]
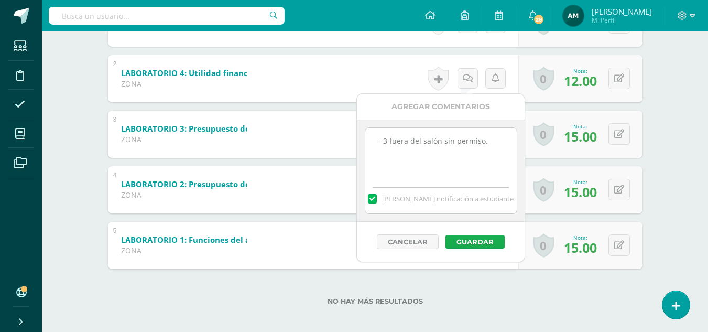
type textarea "- 3 fuera del salón sin permiso."
click at [483, 238] on button "Guardar" at bounding box center [474, 242] width 59 height 14
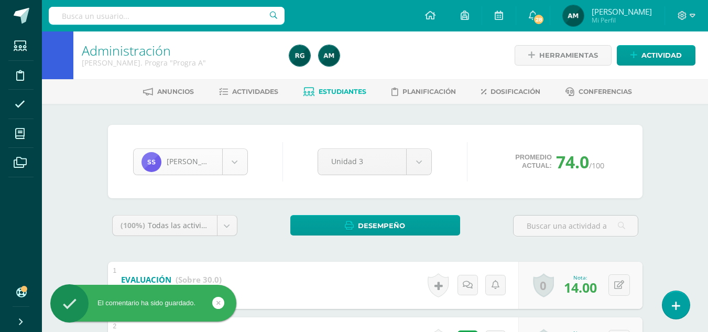
scroll to position [759, 0]
click at [238, 166] on body "El comentario ha sido guardado. Estudiantes Disciplina Asistencia Mis cursos Ar…" at bounding box center [354, 300] width 708 height 600
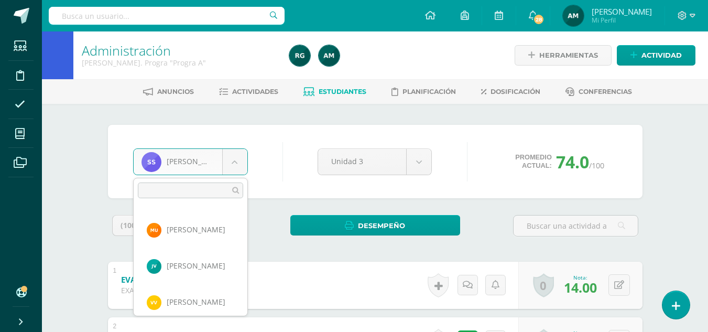
scroll to position [871, 0]
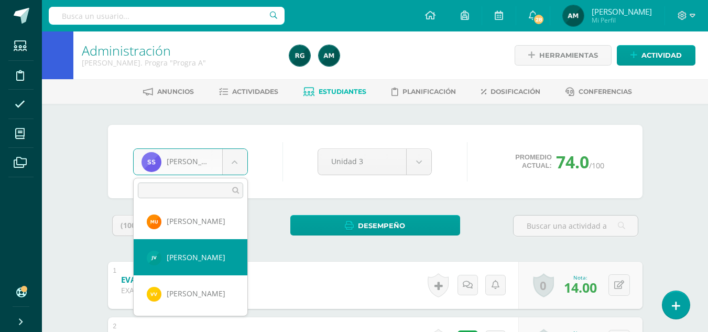
select select "261"
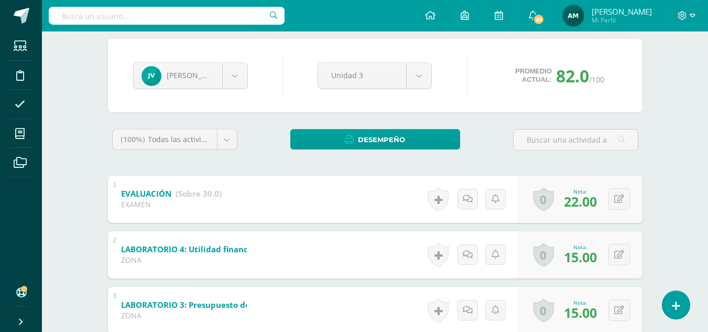
scroll to position [105, 0]
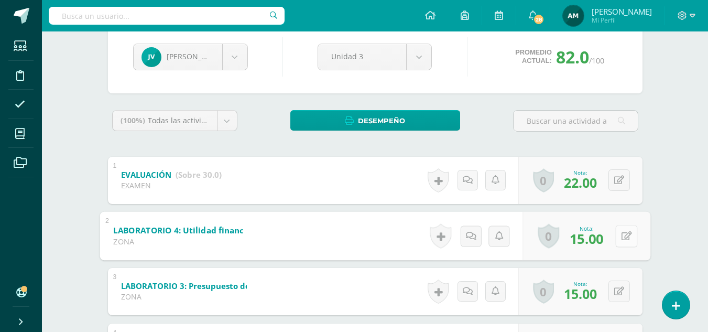
click at [615, 235] on div "0 Logros Logros obtenidos Aún no hay logros agregados Nota: 15.00" at bounding box center [586, 235] width 128 height 49
click at [624, 234] on icon at bounding box center [626, 235] width 10 height 9
type input "12"
click at [465, 244] on link at bounding box center [467, 235] width 21 height 21
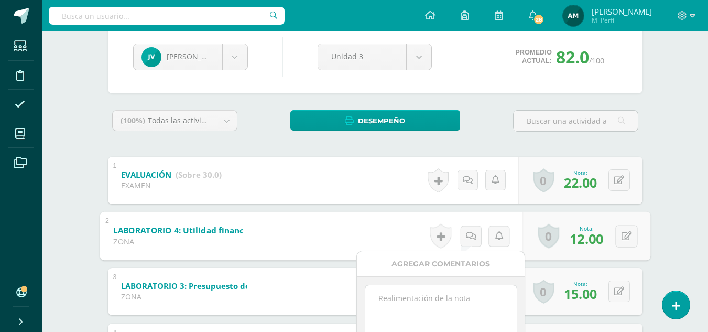
click at [414, 300] on textarea at bounding box center [440, 311] width 151 height 52
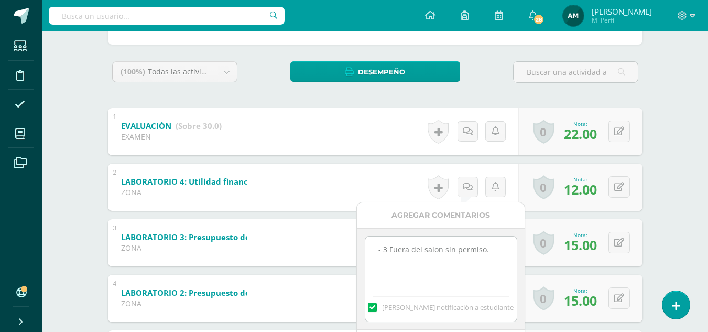
scroll to position [210, 0]
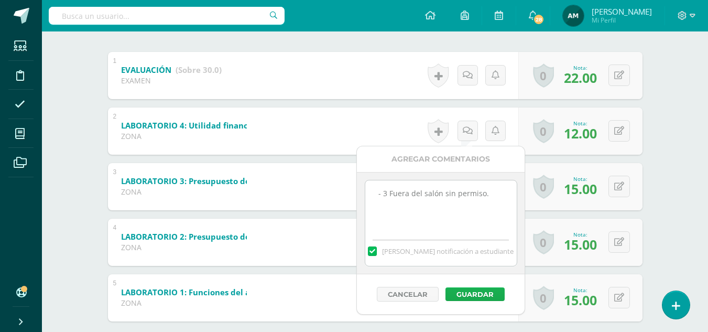
type textarea "- 3 Fuera del salón sin permiso."
click at [476, 295] on button "Guardar" at bounding box center [474, 294] width 59 height 14
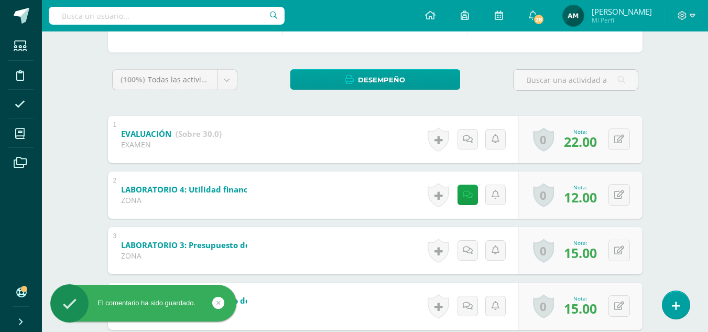
scroll to position [52, 0]
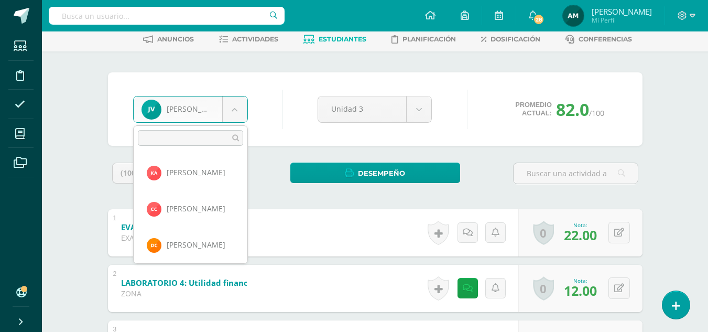
click at [237, 115] on body "El comentario ha sido guardado. Estudiantes Disciplina Asistencia Mis cursos Ar…" at bounding box center [354, 248] width 708 height 600
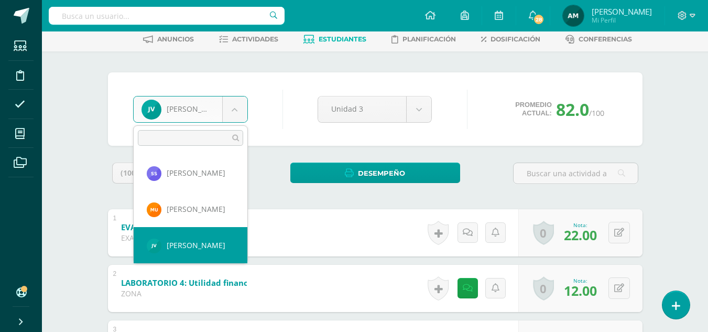
scroll to position [799, 0]
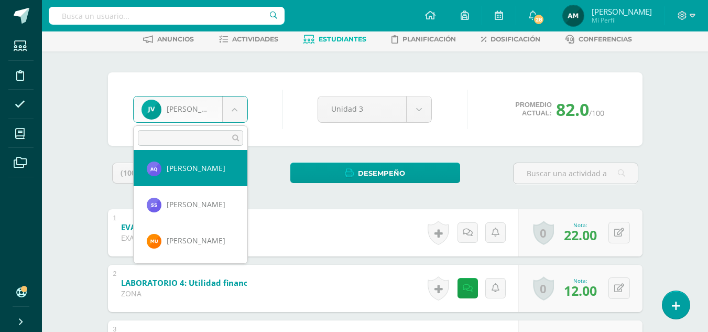
click at [342, 41] on body "El comentario ha sido guardado. Estudiantes Disciplina Asistencia Mis cursos Ar…" at bounding box center [354, 248] width 708 height 600
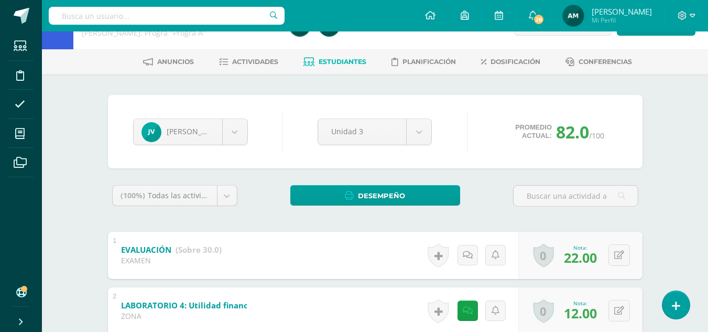
scroll to position [0, 0]
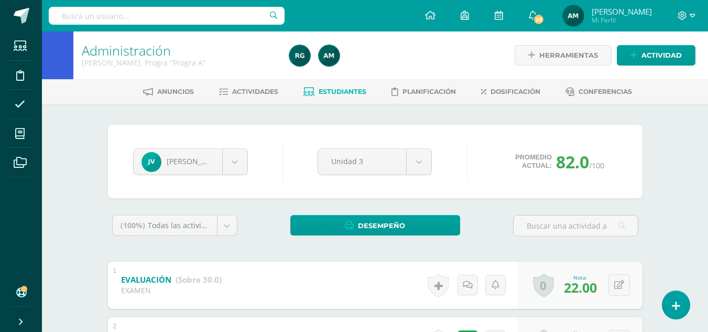
click at [354, 88] on span "Estudiantes" at bounding box center [343, 91] width 48 height 8
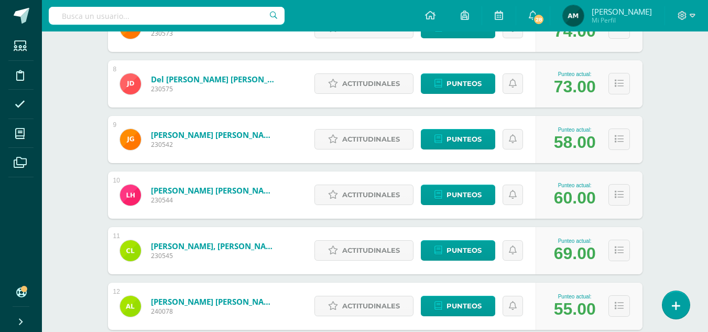
scroll to position [614, 0]
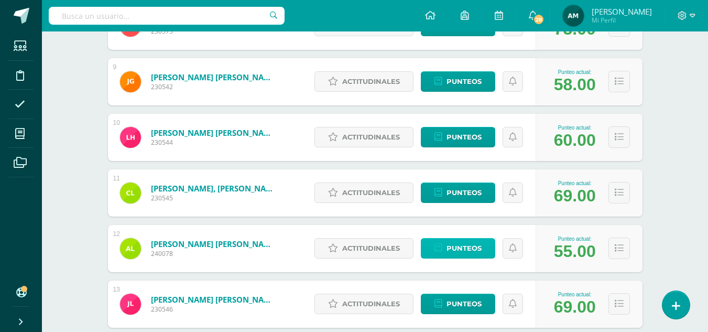
click at [469, 249] on span "Punteos" at bounding box center [463, 247] width 35 height 19
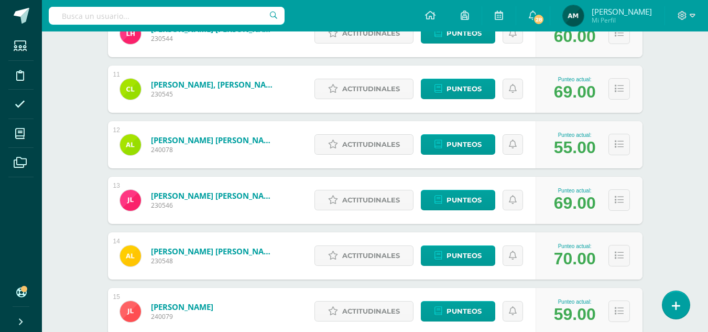
scroll to position [719, 0]
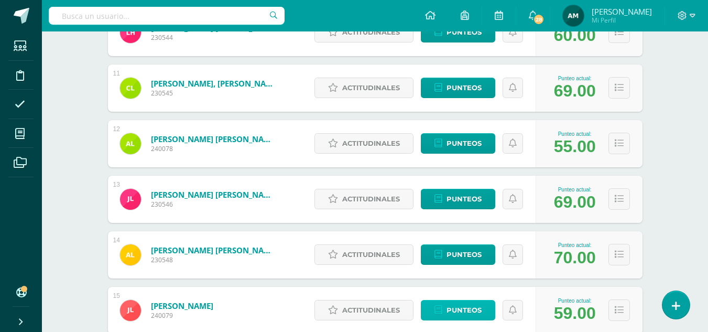
click at [467, 311] on span "Punteos" at bounding box center [463, 309] width 35 height 19
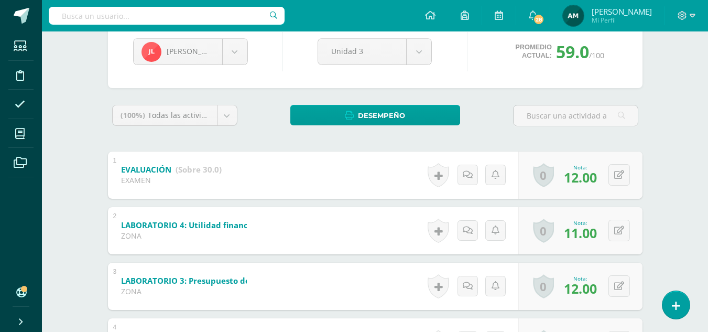
scroll to position [200, 0]
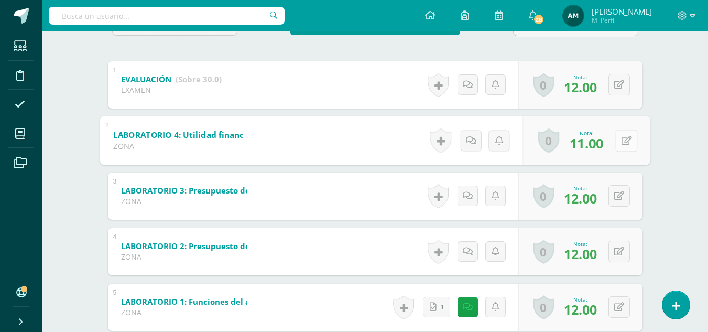
click at [620, 139] on button at bounding box center [626, 140] width 22 height 22
type input "8"
click at [468, 138] on icon at bounding box center [467, 140] width 10 height 9
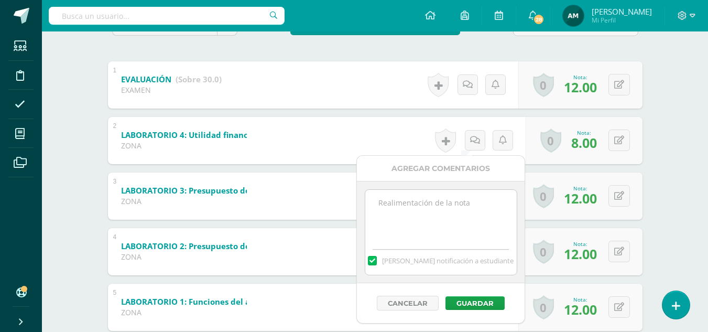
click at [435, 220] on textarea at bounding box center [440, 216] width 151 height 52
type textarea "- 3 Uso de celular."
click at [478, 303] on button "Guardar" at bounding box center [474, 303] width 59 height 14
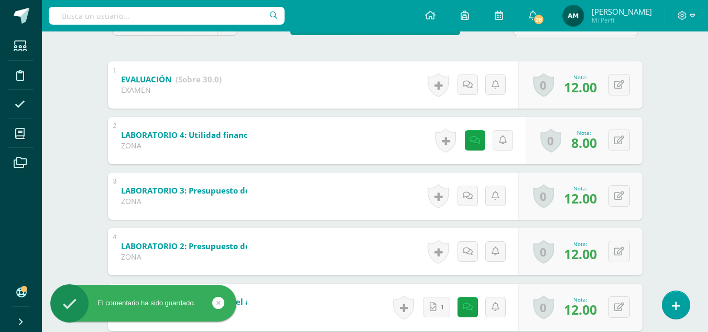
scroll to position [0, 0]
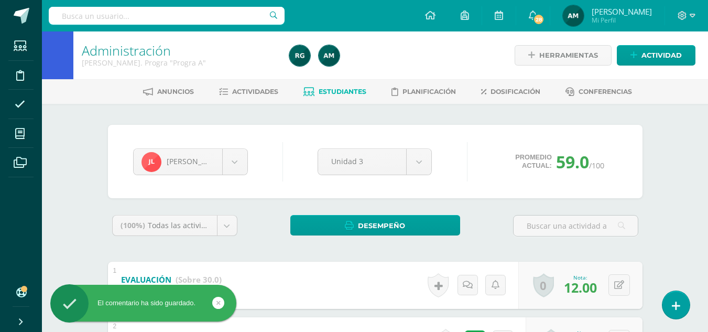
click at [348, 90] on span "Estudiantes" at bounding box center [343, 91] width 48 height 8
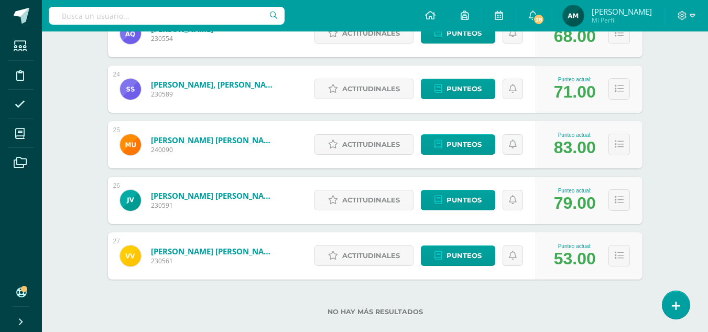
scroll to position [1457, 0]
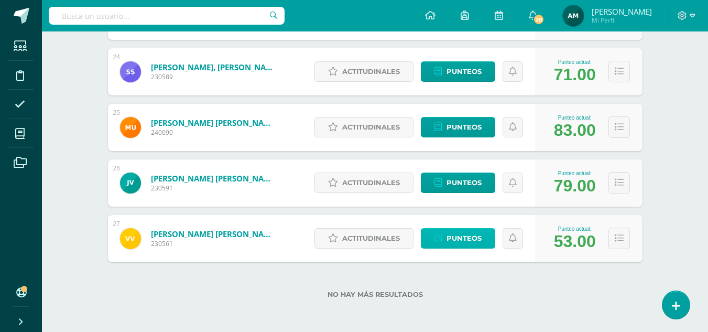
click at [466, 245] on span "Punteos" at bounding box center [463, 237] width 35 height 19
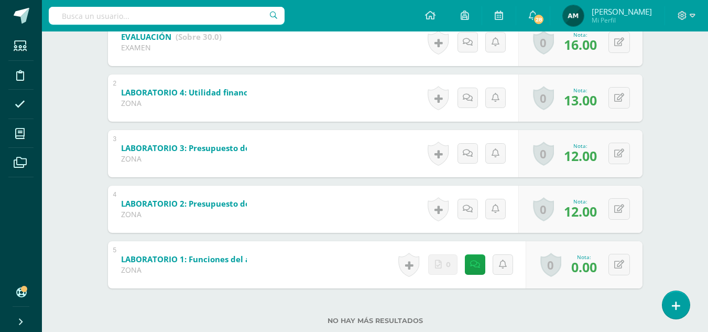
scroll to position [269, 0]
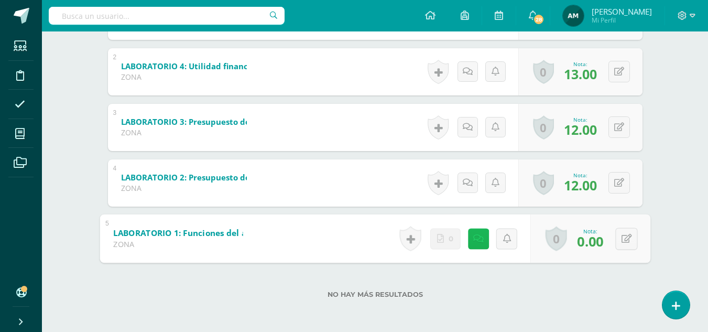
click at [471, 239] on link at bounding box center [477, 238] width 21 height 21
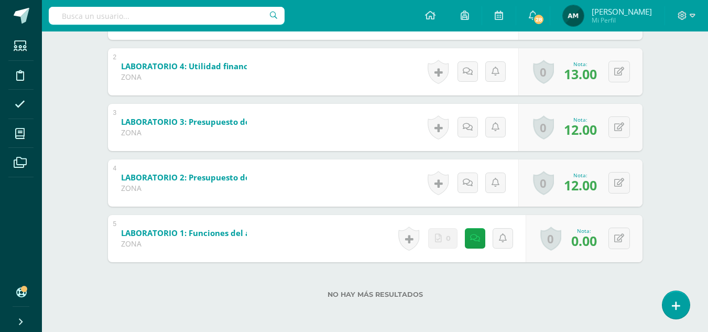
click at [579, 298] on div "No hay más resultados" at bounding box center [375, 286] width 534 height 49
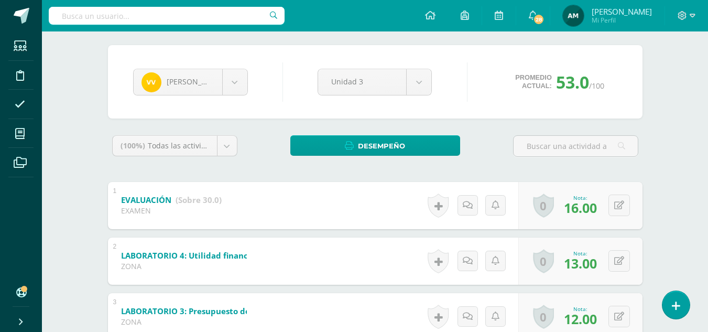
scroll to position [0, 0]
